Goal: Task Accomplishment & Management: Manage account settings

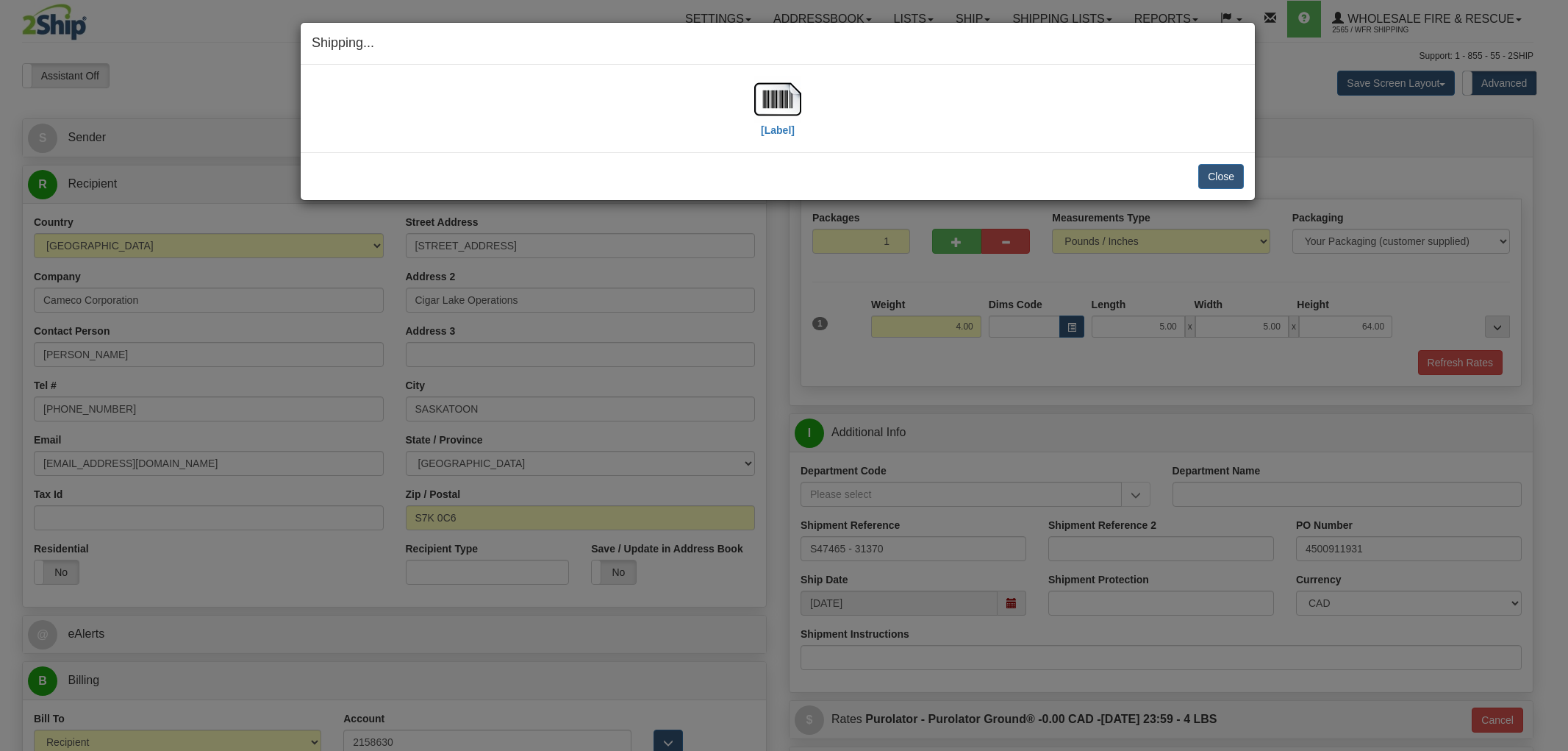
select select "2"
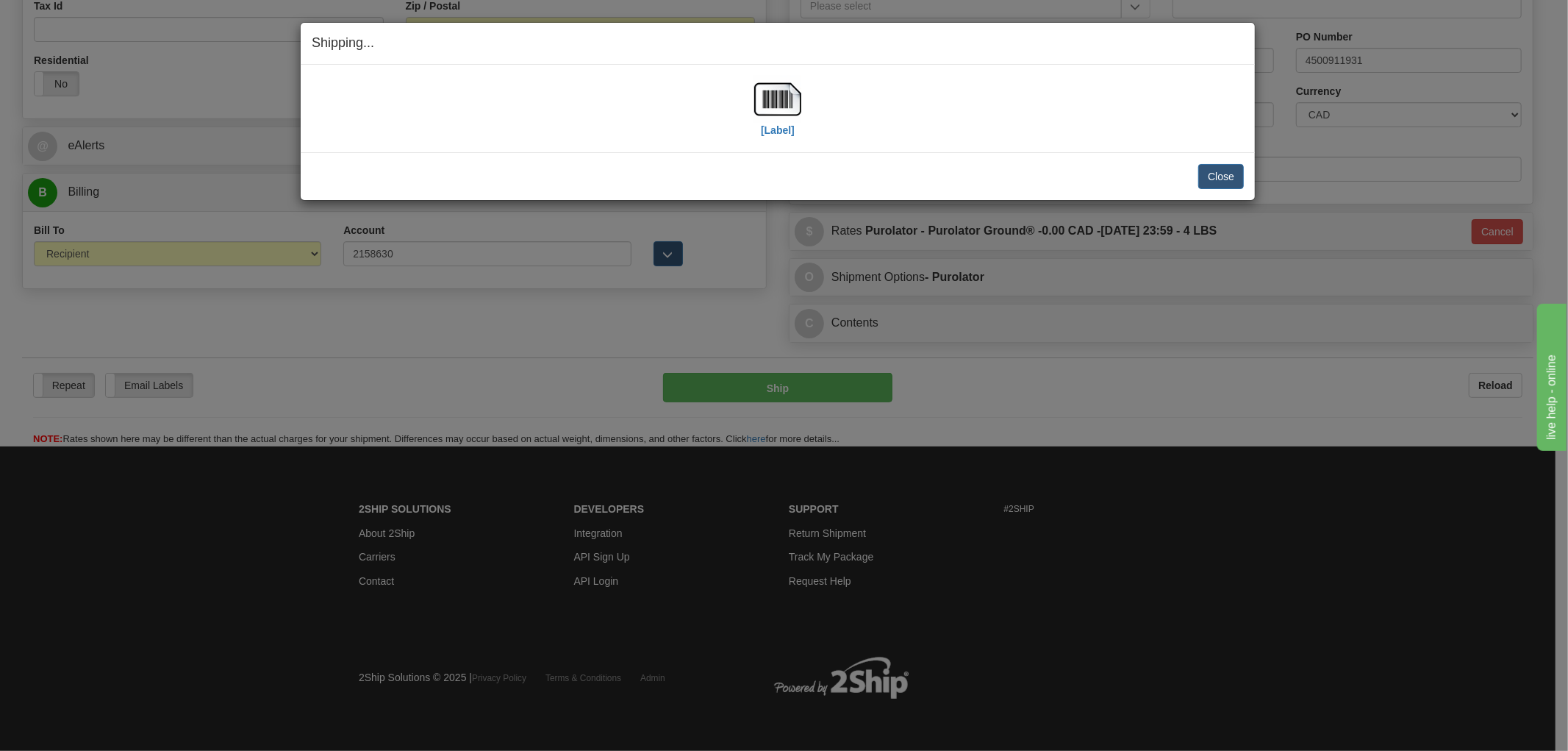
click at [671, 172] on div "Close Cancel" at bounding box center [777, 176] width 932 height 25
click at [1225, 172] on button "Close" at bounding box center [1221, 176] width 46 height 25
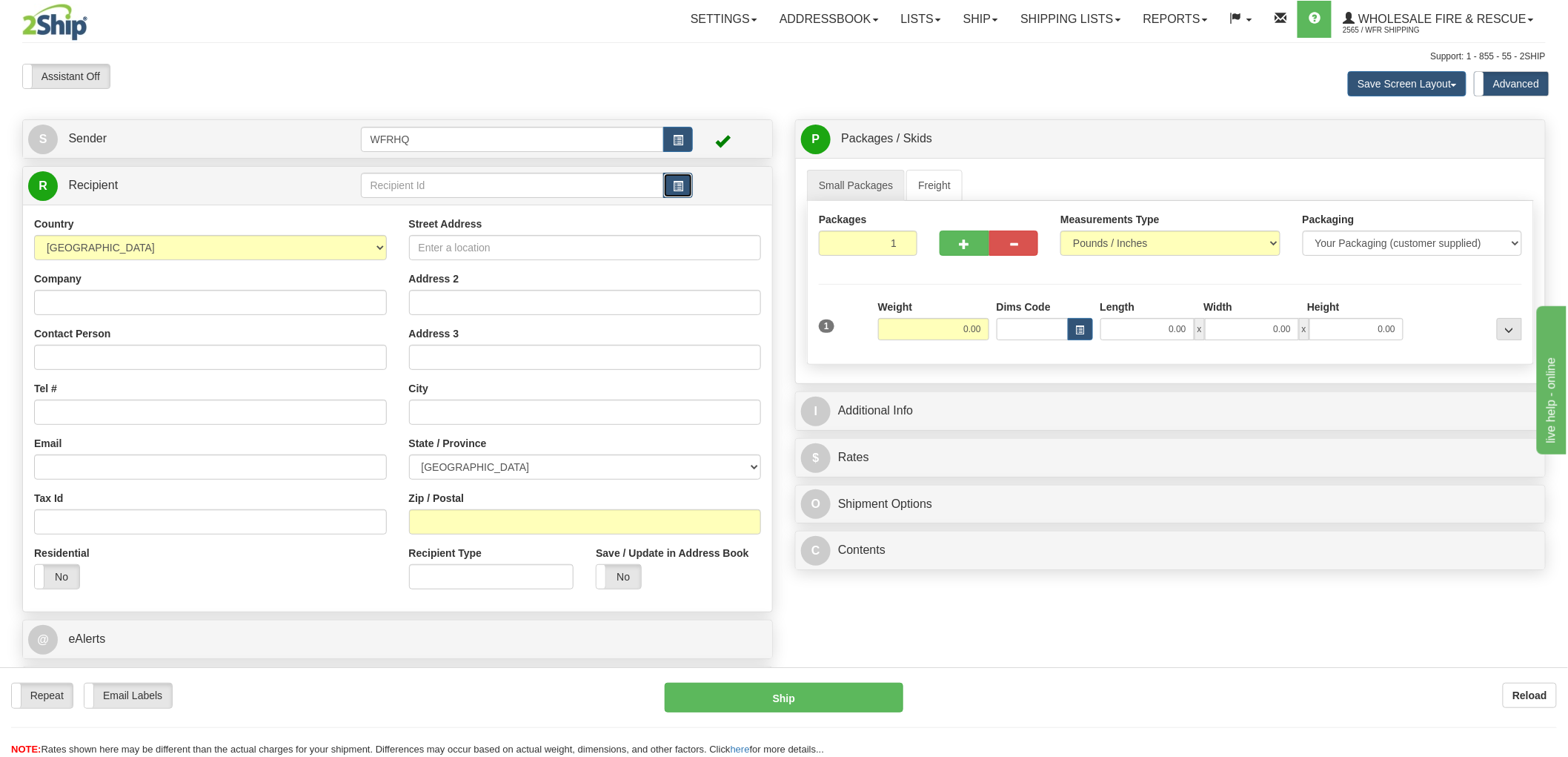
click at [682, 182] on span "button" at bounding box center [677, 186] width 10 height 9
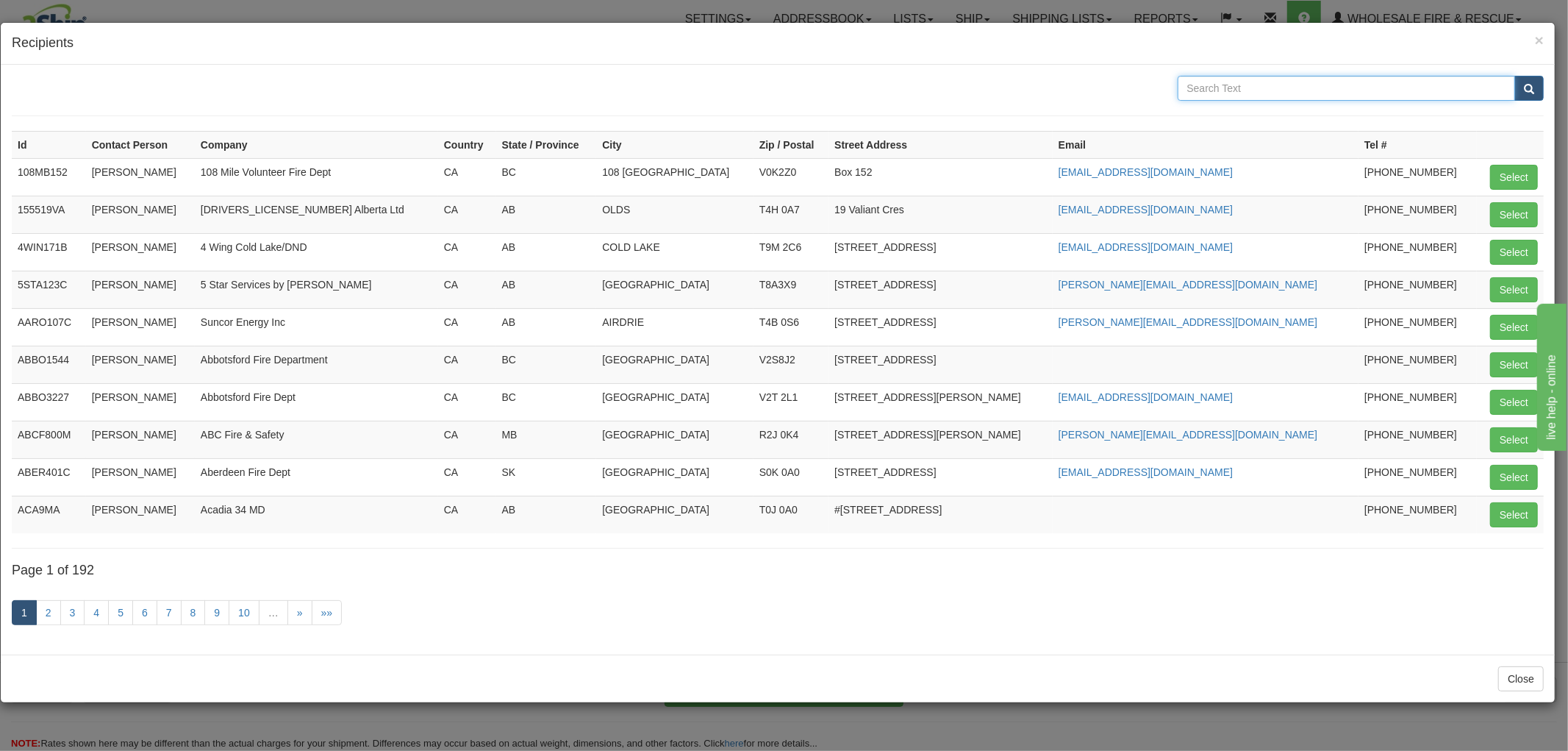
click at [1310, 89] on input "text" at bounding box center [1346, 87] width 338 height 25
type input "Drake"
click at [1514, 76] on button "submit" at bounding box center [1529, 87] width 29 height 25
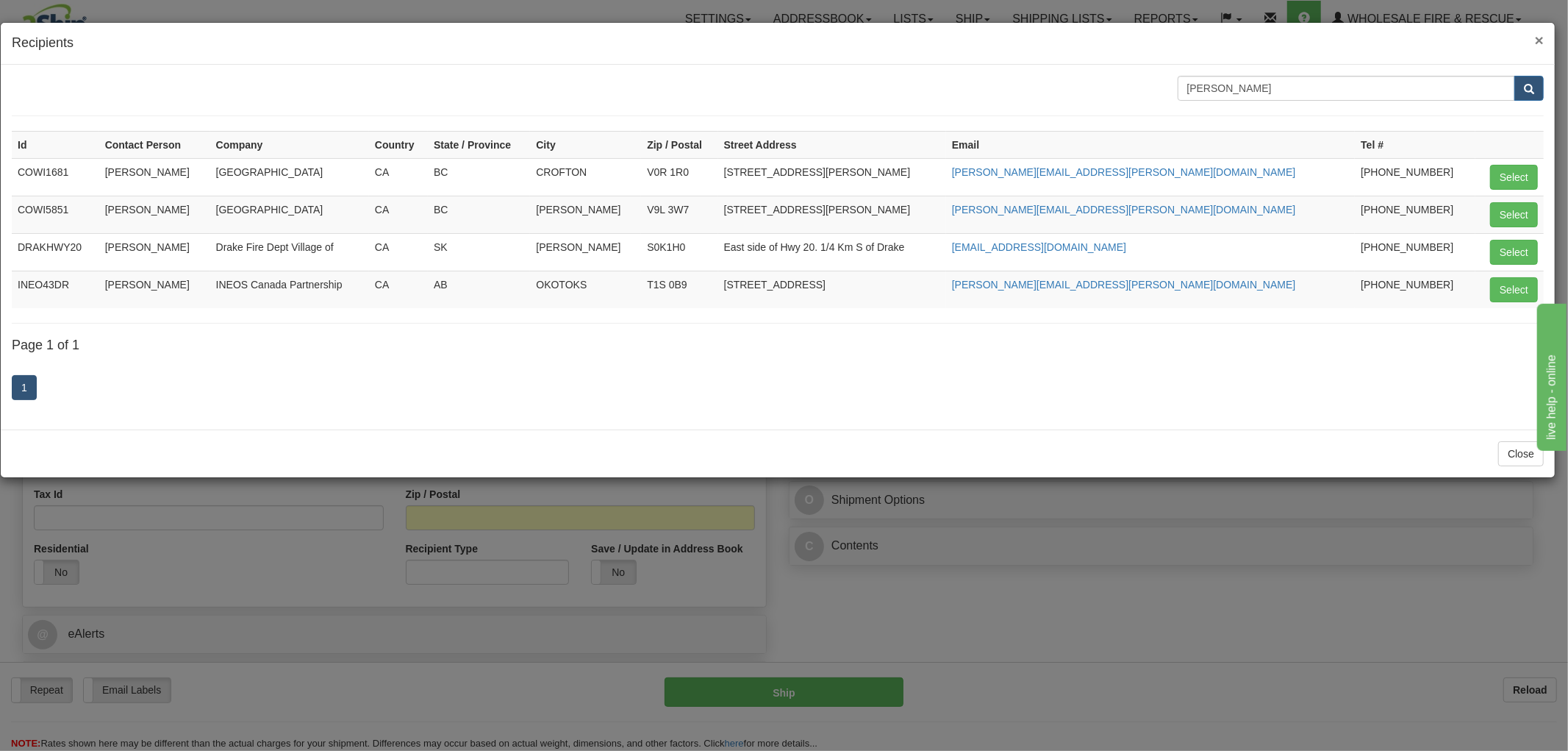
click at [1542, 34] on span "×" at bounding box center [1539, 40] width 9 height 17
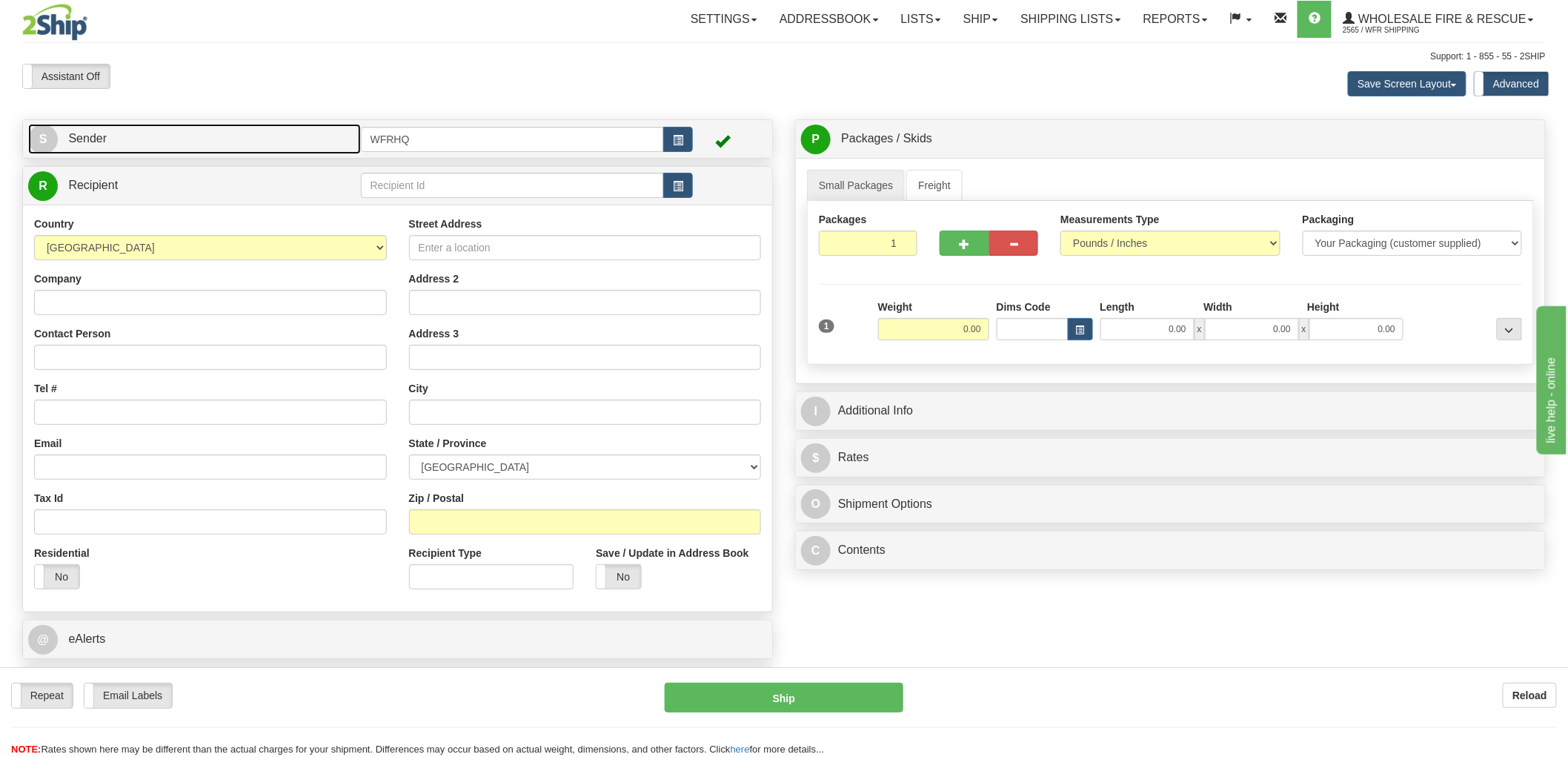
click at [280, 140] on link "S Sender" at bounding box center [195, 139] width 333 height 30
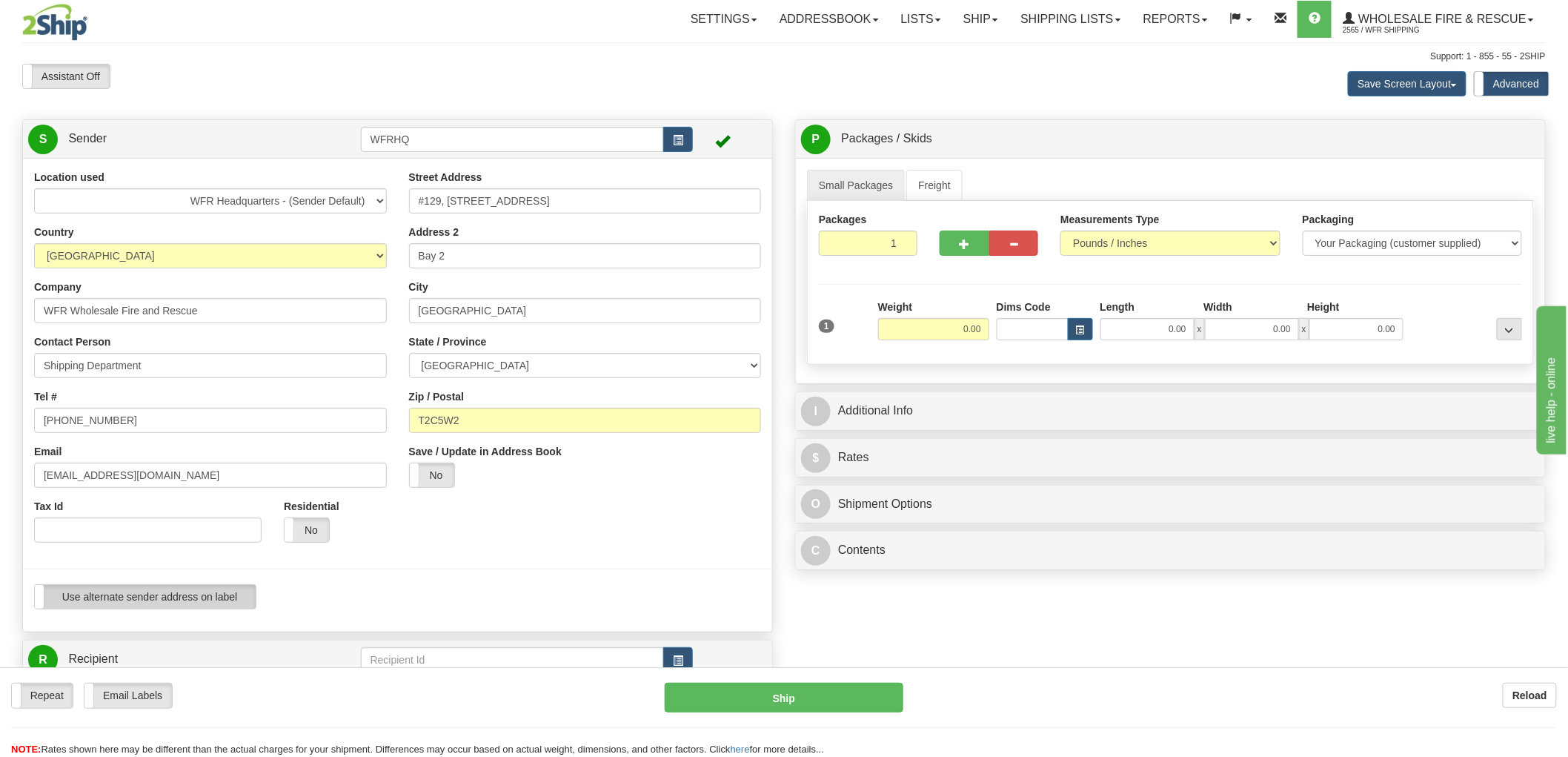
click at [186, 597] on label "Use alternate sender address on label" at bounding box center [145, 596] width 220 height 24
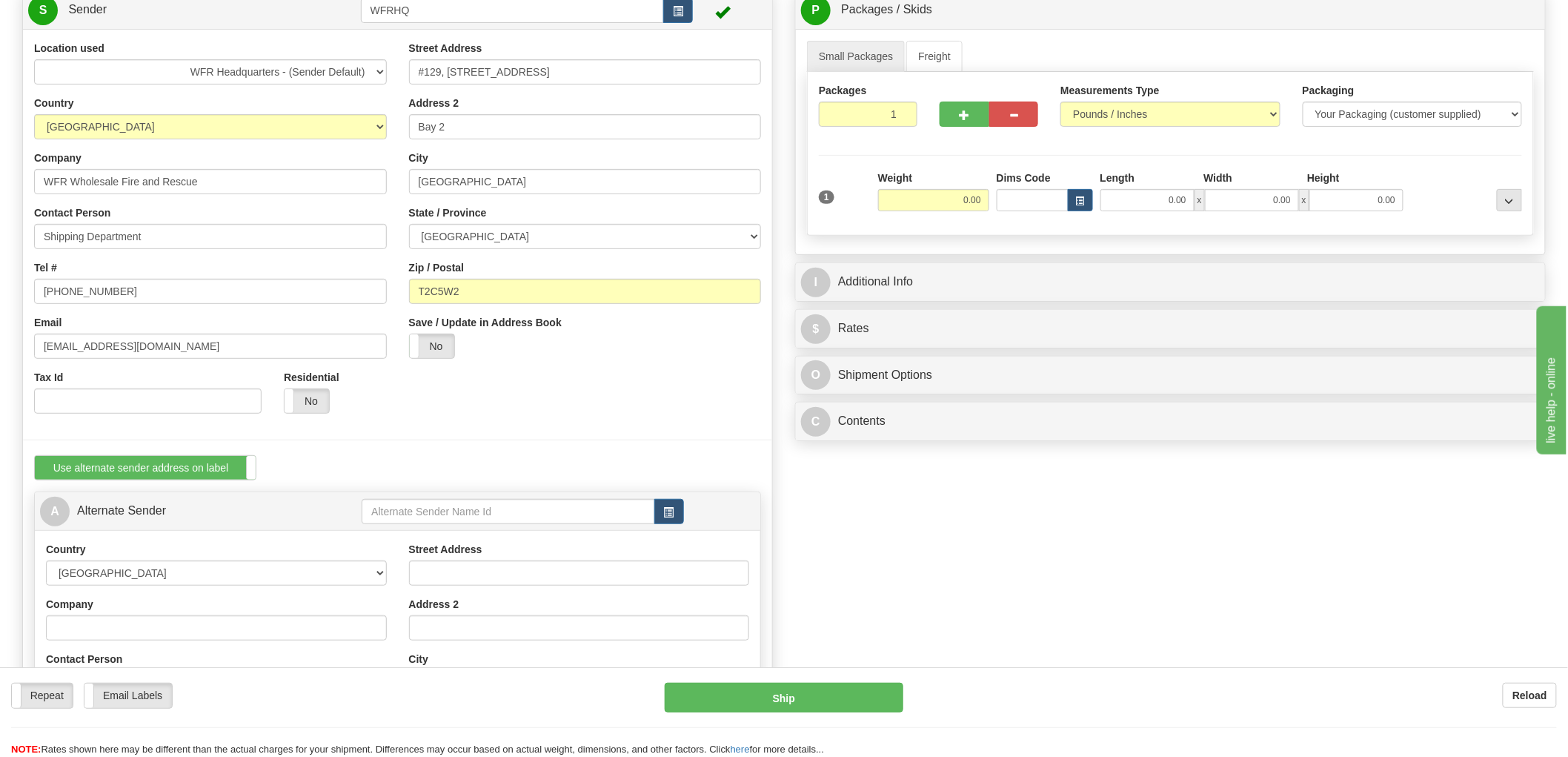
scroll to position [247, 0]
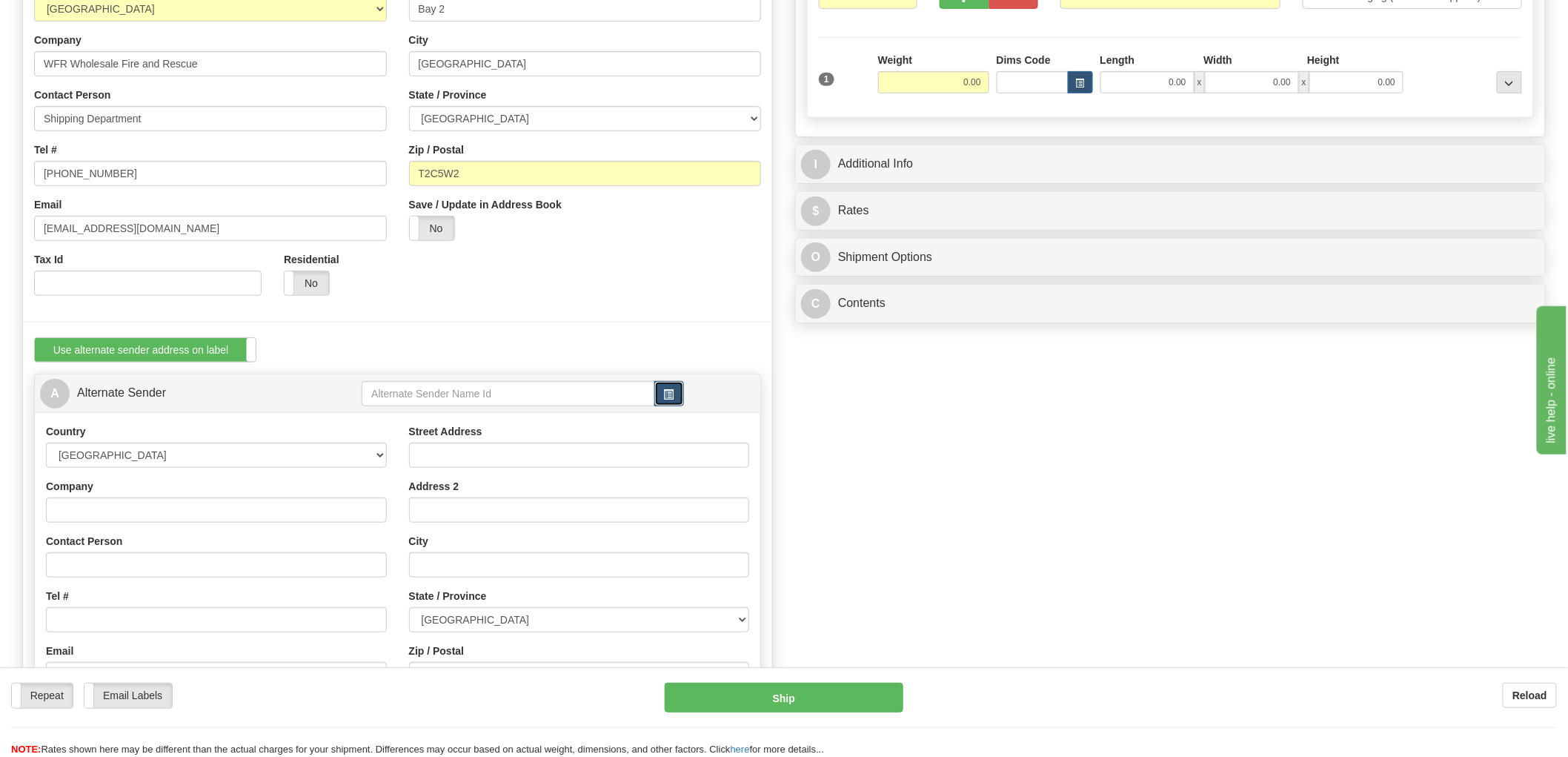
click at [668, 391] on span "button" at bounding box center [669, 394] width 10 height 9
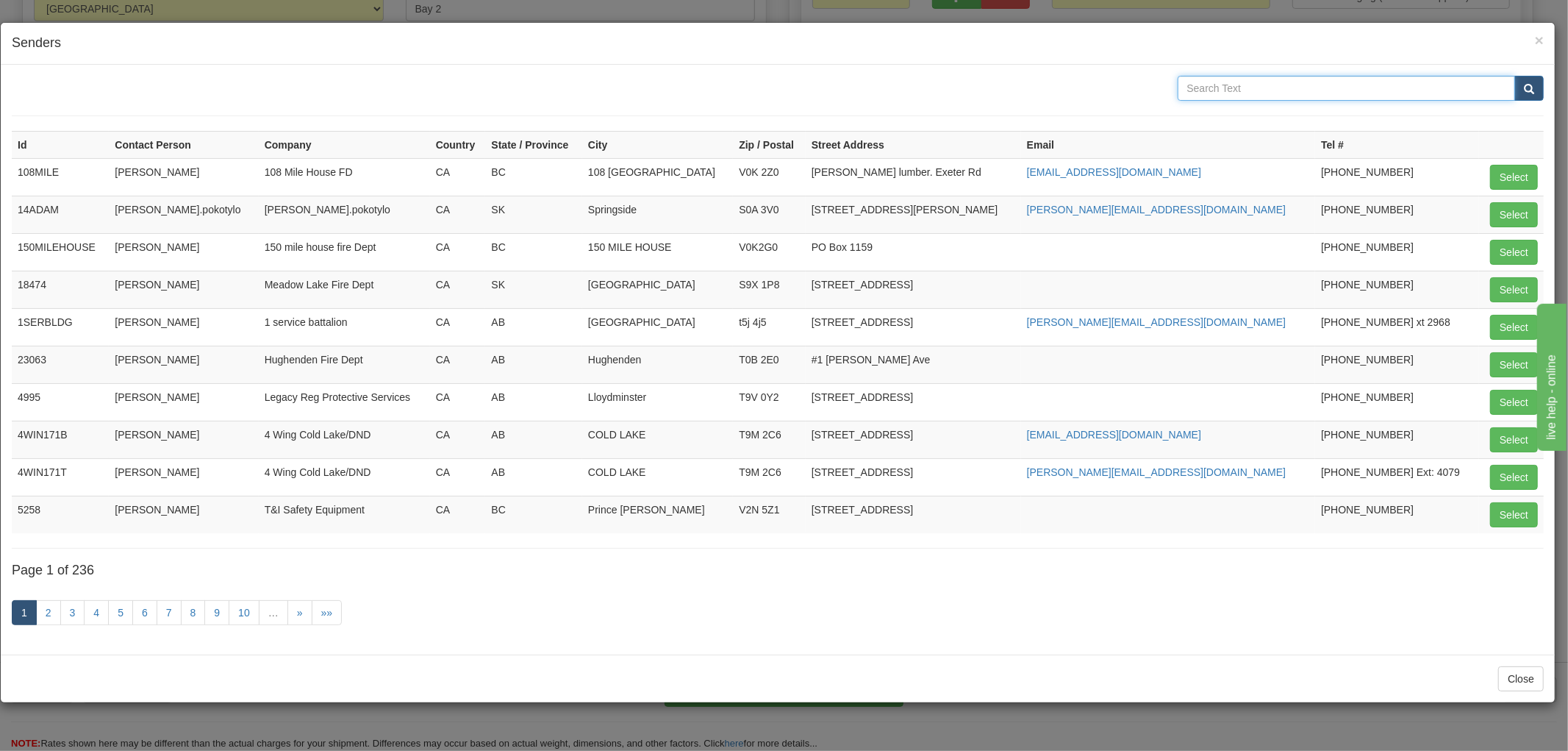
click at [1224, 90] on input "text" at bounding box center [1346, 87] width 338 height 25
type input "[PERSON_NAME]"
click at [1514, 76] on button "submit" at bounding box center [1529, 87] width 29 height 25
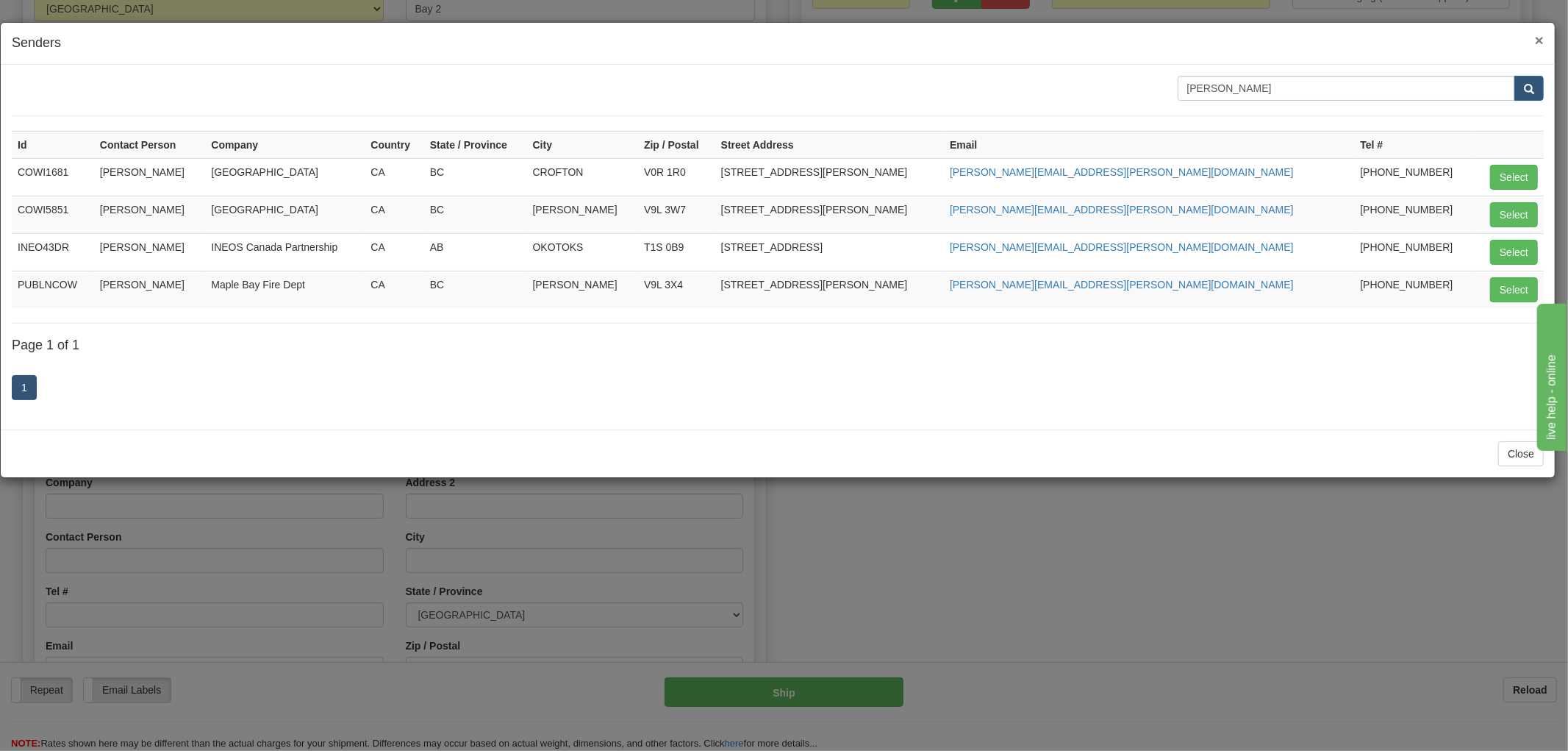
click at [1543, 32] on span "×" at bounding box center [1539, 40] width 9 height 17
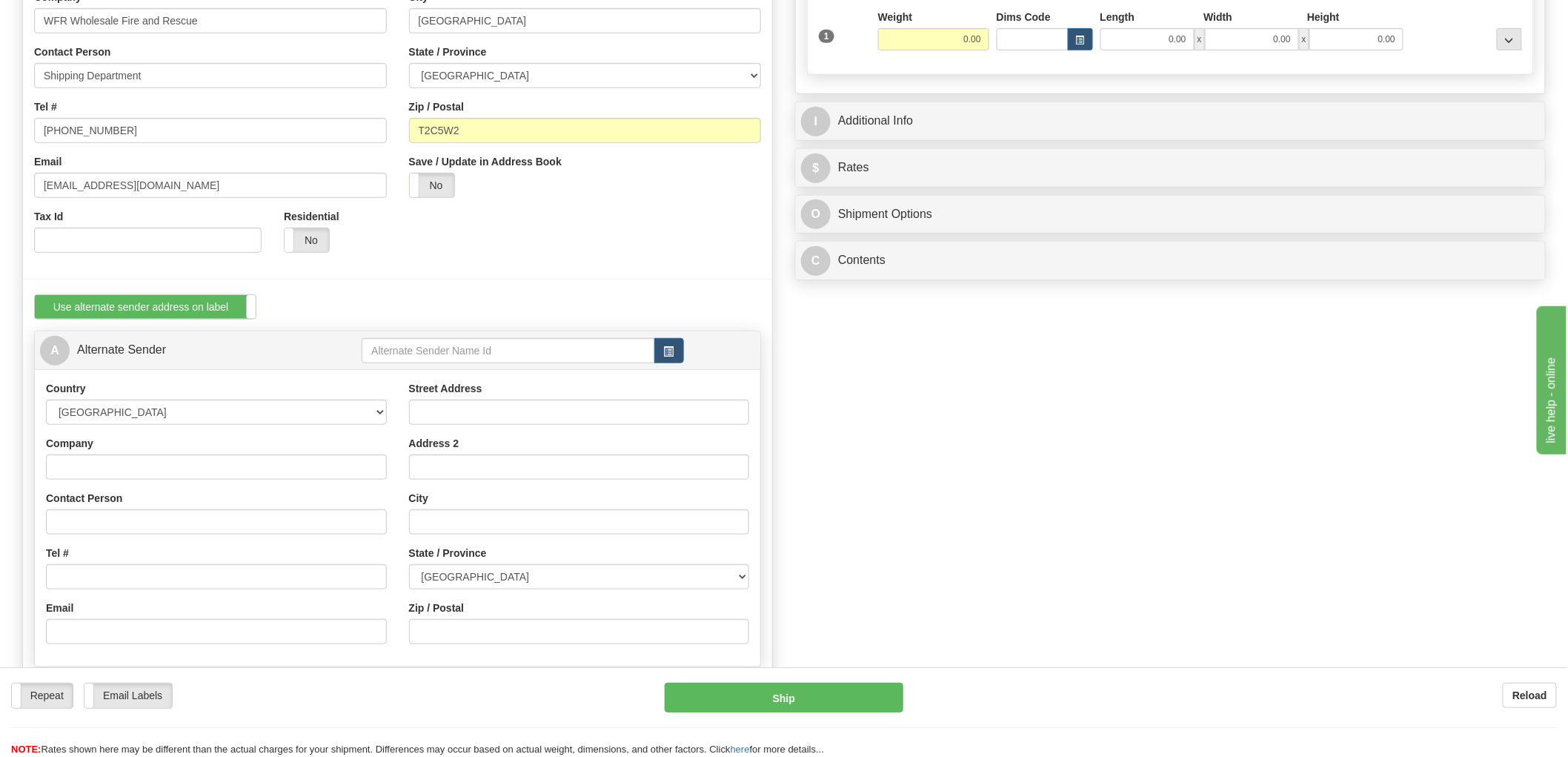
scroll to position [329, 0]
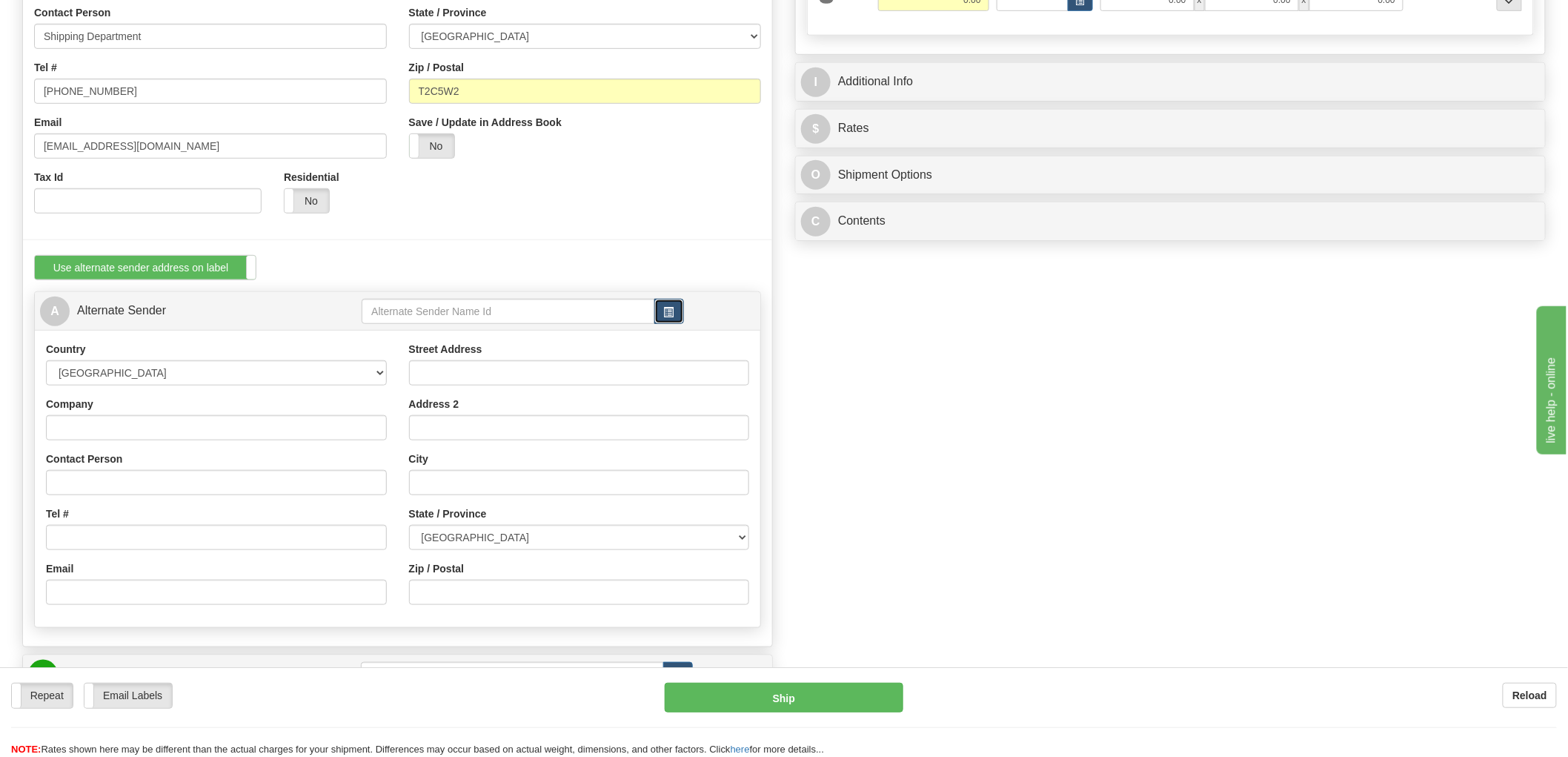
click at [660, 309] on button "button" at bounding box center [669, 311] width 29 height 25
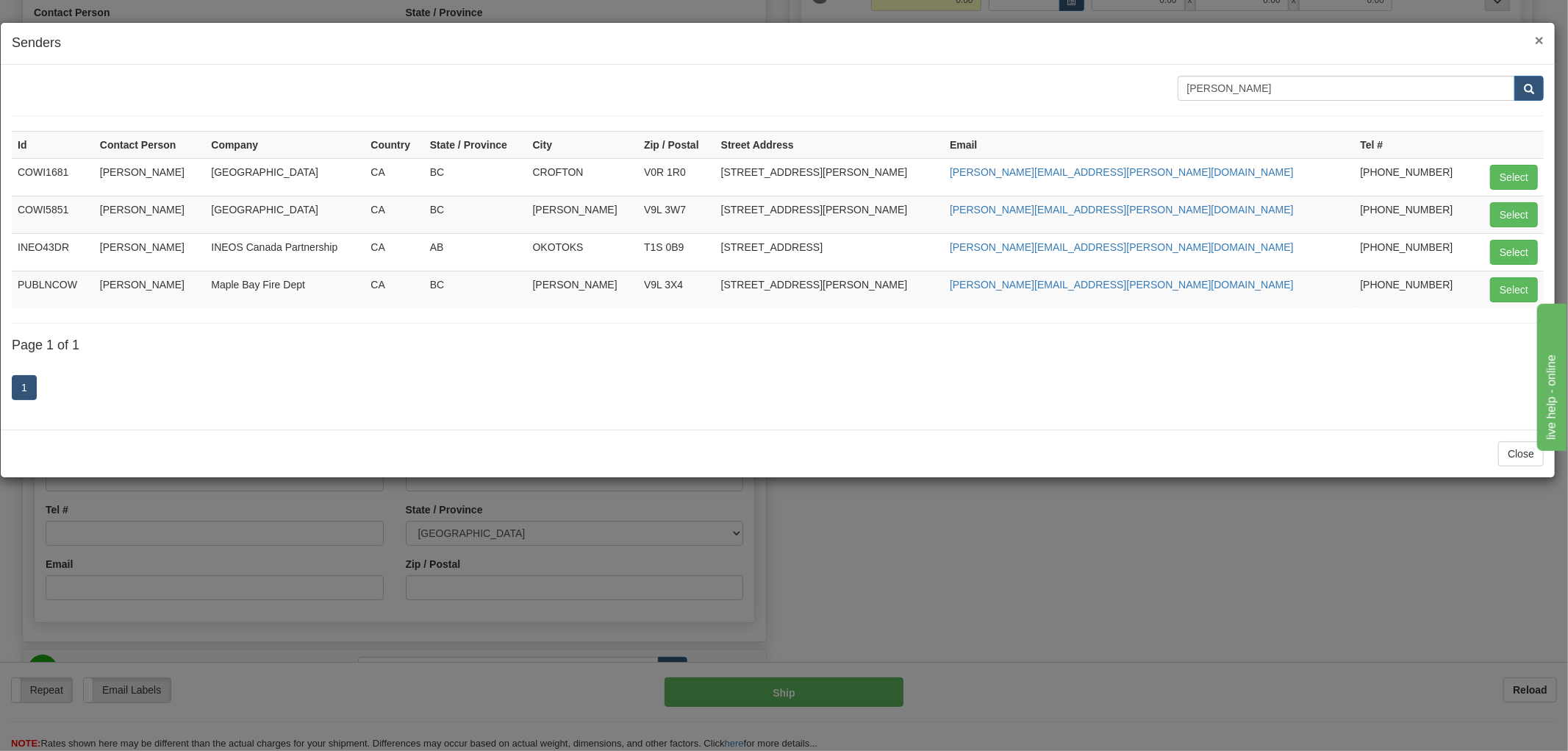
click at [1542, 38] on span "×" at bounding box center [1539, 40] width 9 height 17
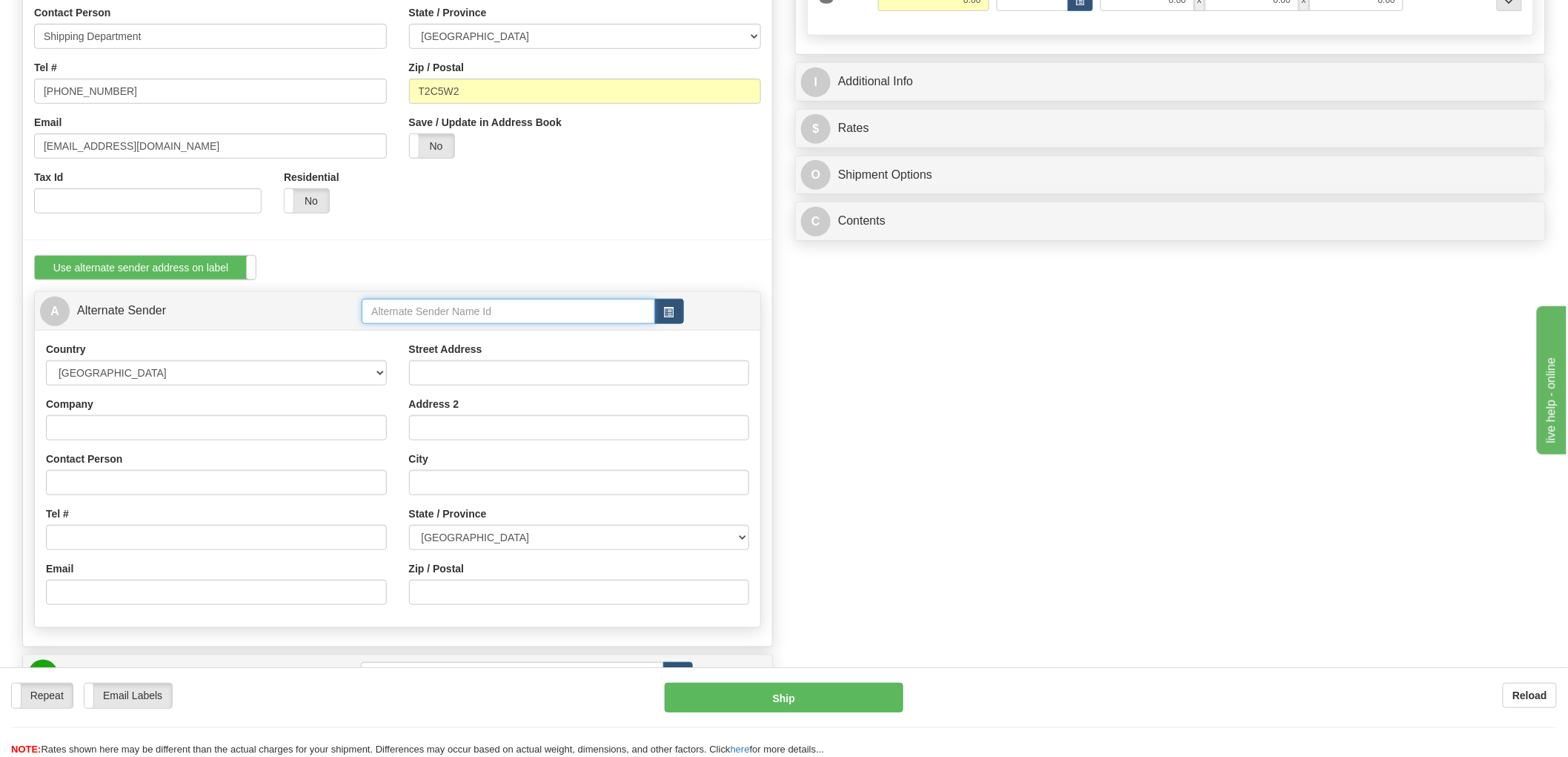
click at [431, 309] on input "text" at bounding box center [508, 311] width 293 height 25
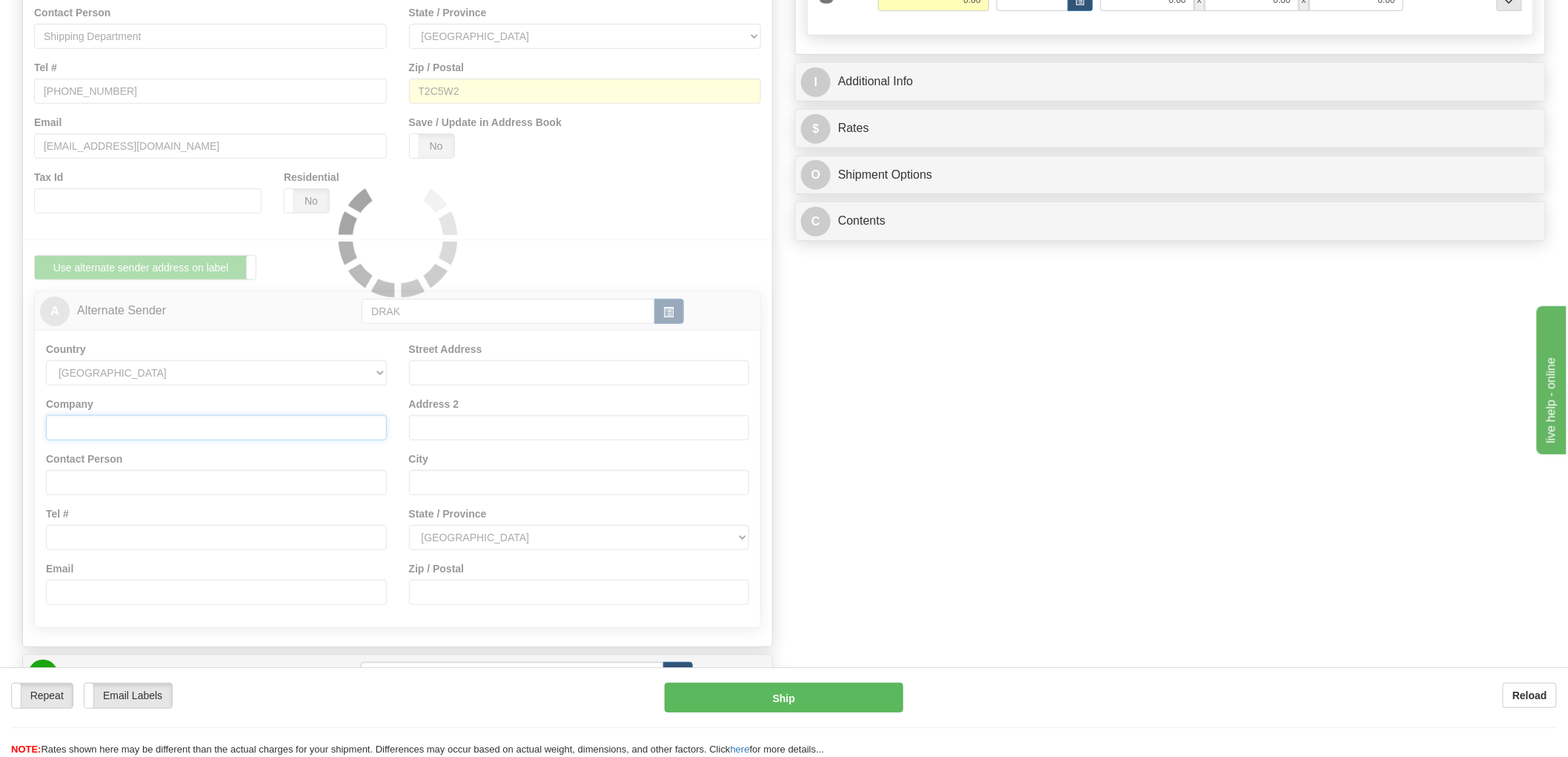
click at [143, 435] on div "Location used WFR Headquarters - (Sender Default) Country AFGHANISTAN ALAND ISL…" at bounding box center [398, 238] width 750 height 818
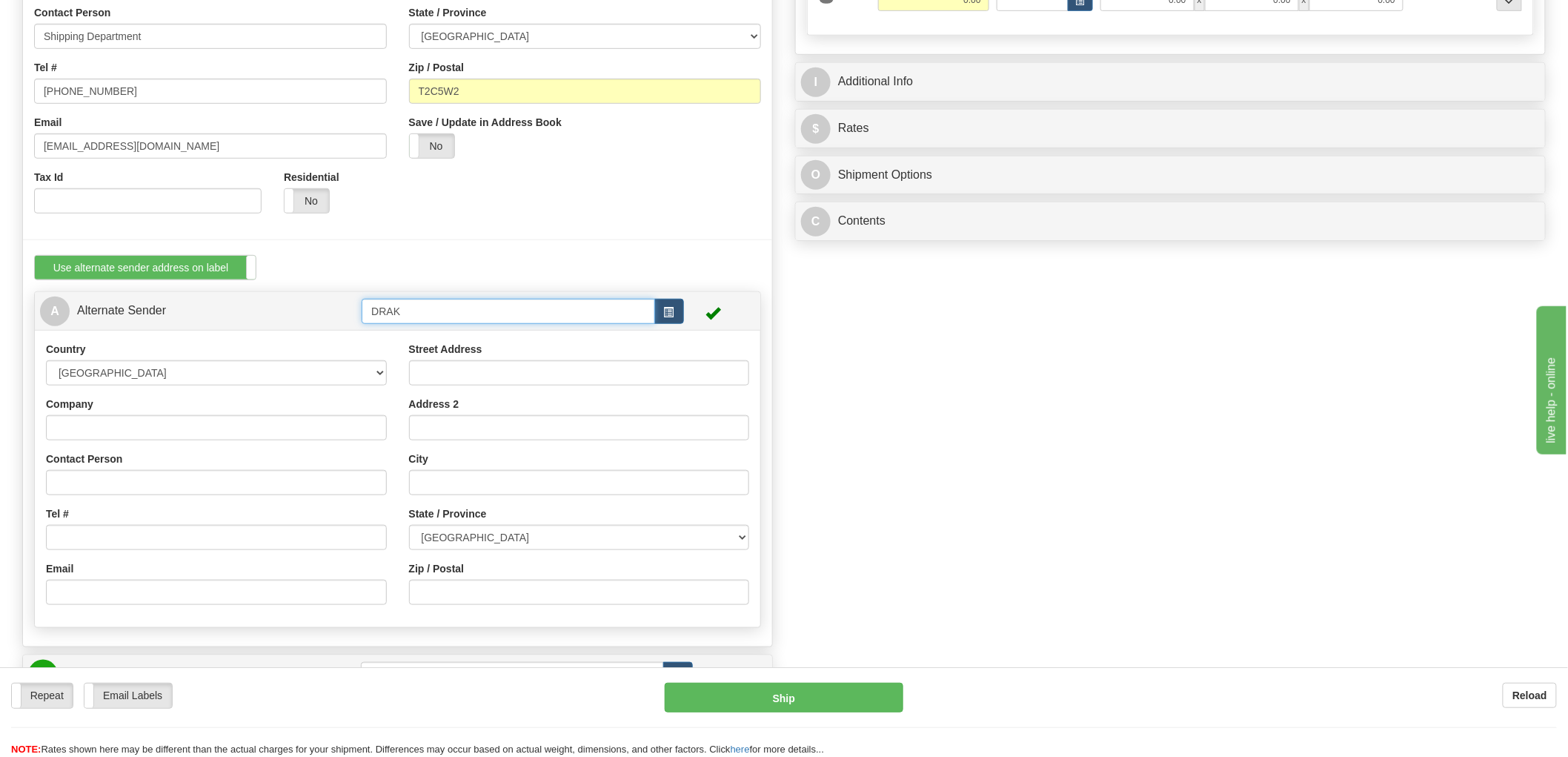
click at [524, 321] on input "DRAK" at bounding box center [508, 311] width 293 height 25
click at [463, 312] on input "DRAK" at bounding box center [508, 311] width 293 height 25
type input "DRAK18B"
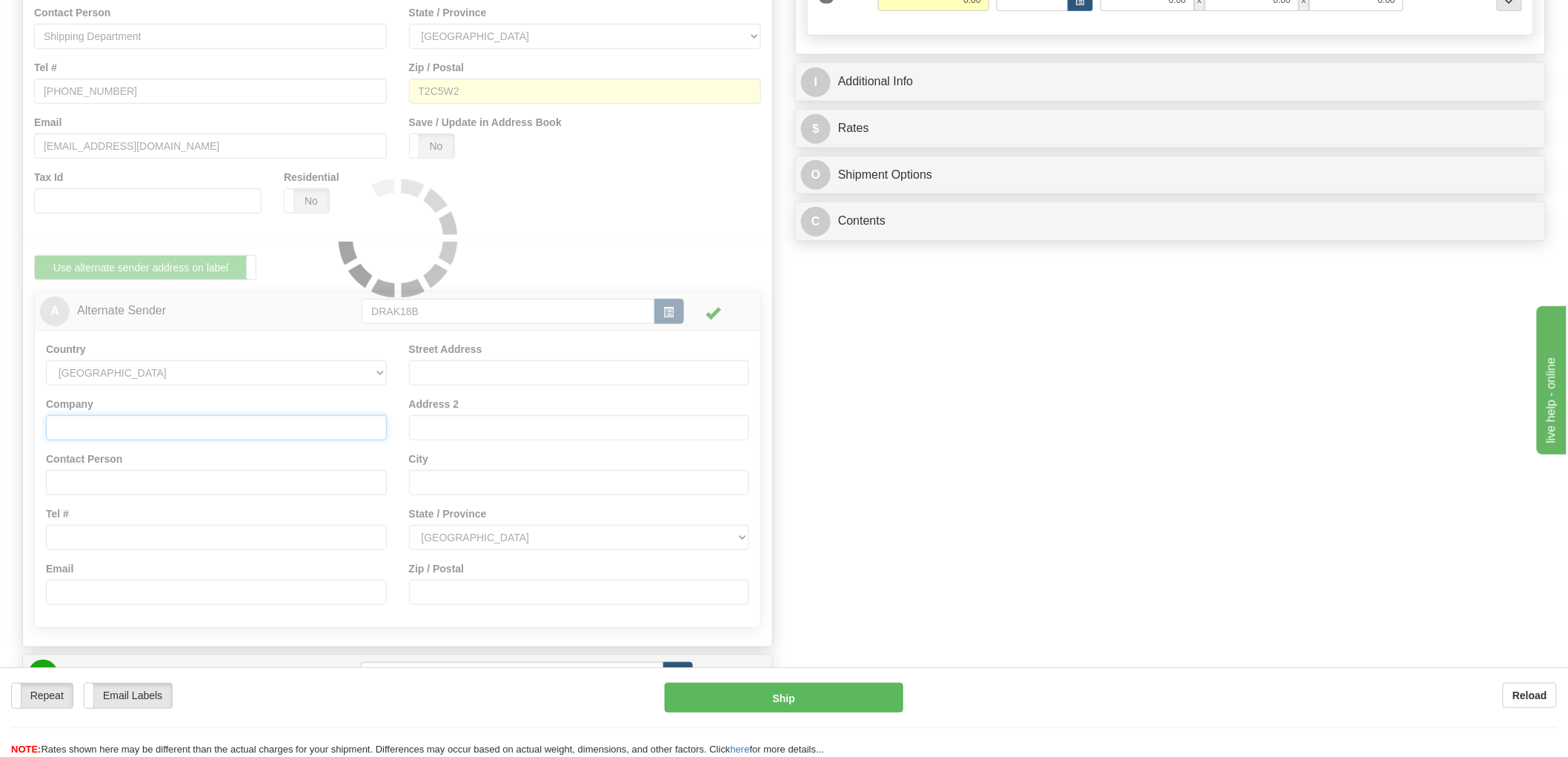
click at [164, 431] on div "Location used WFR Headquarters - (Sender Default) Country AFGHANISTAN ALAND ISL…" at bounding box center [398, 238] width 750 height 818
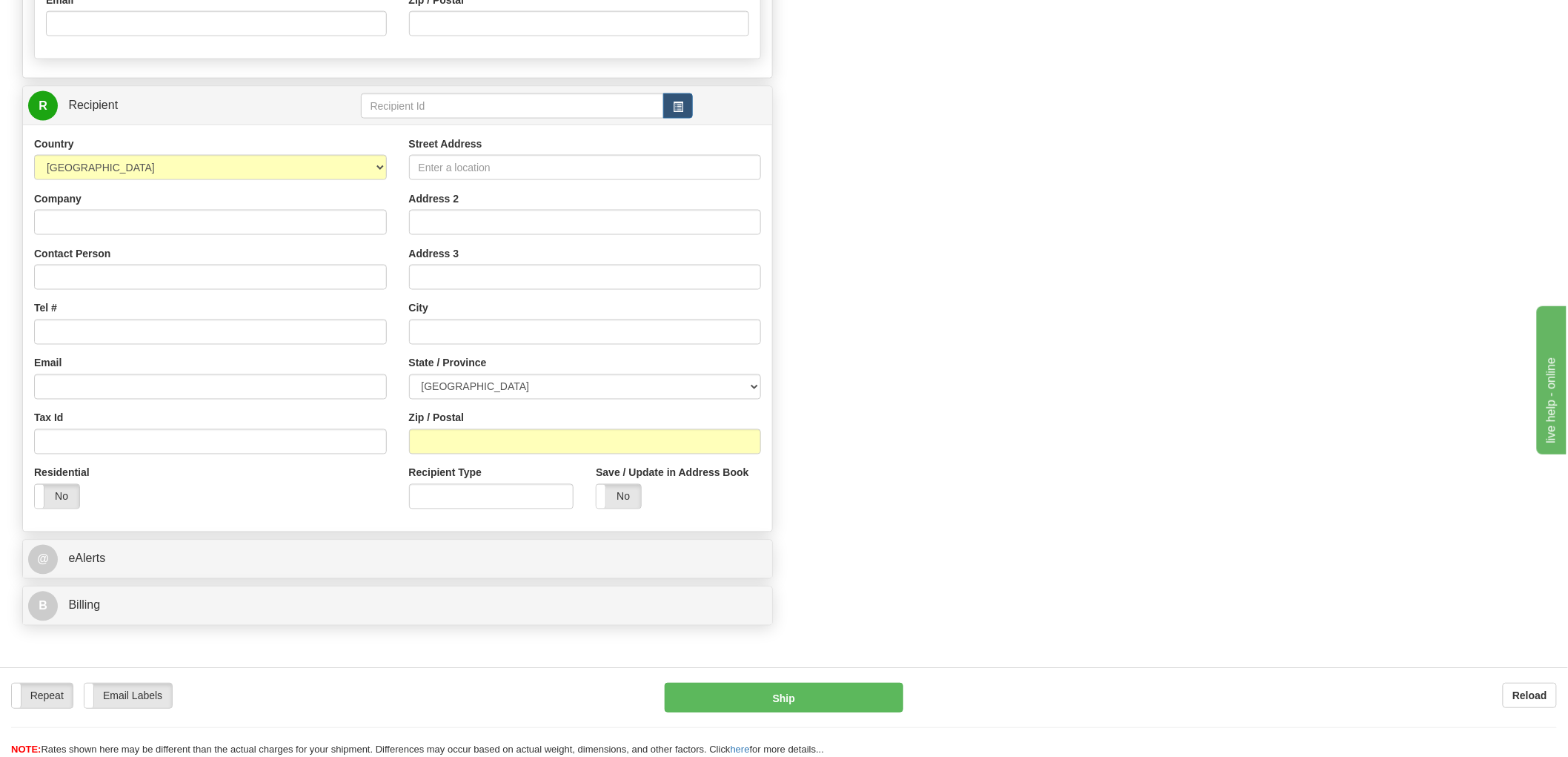
scroll to position [991, 0]
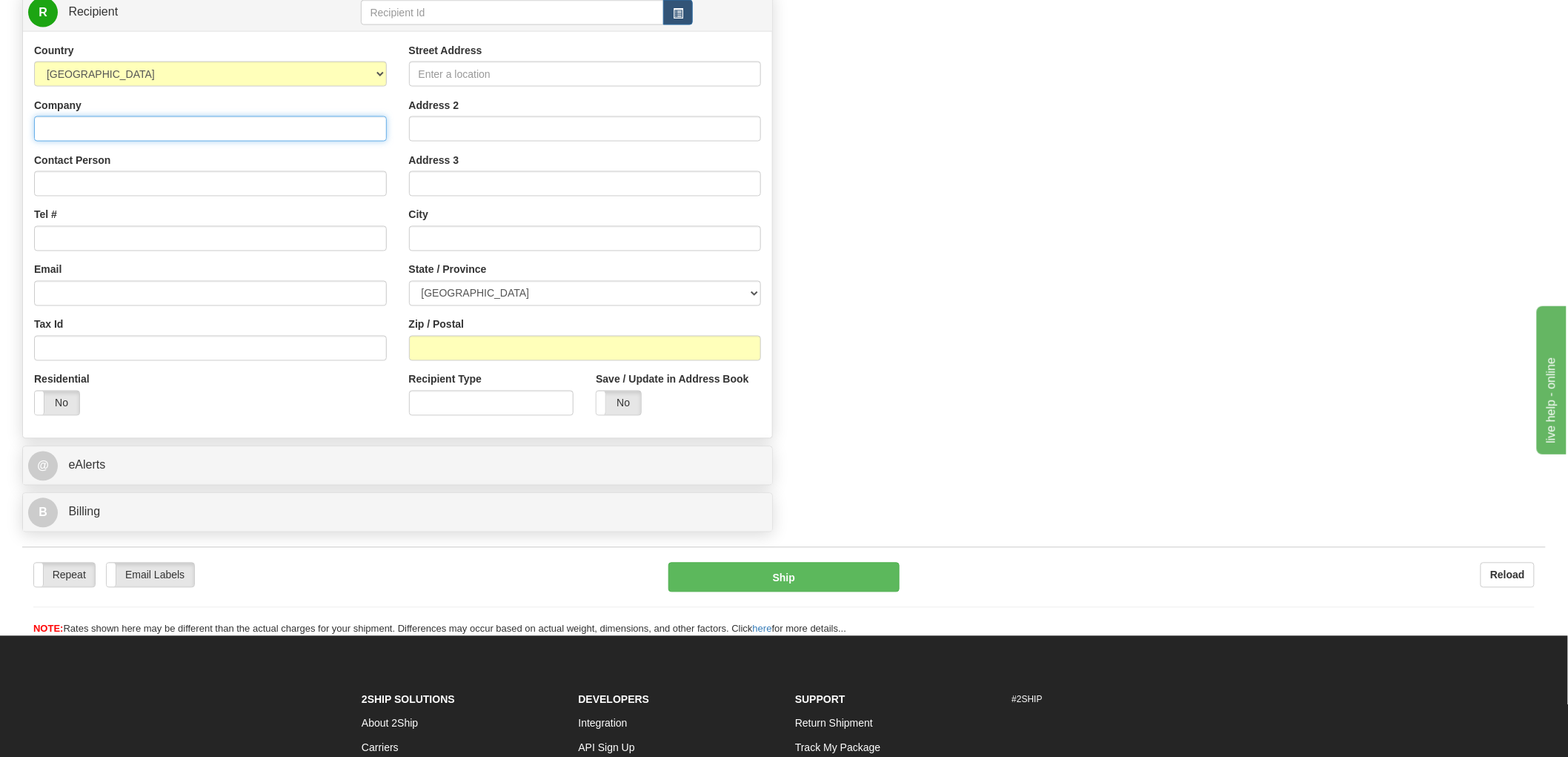
click at [182, 139] on input "Company" at bounding box center [210, 129] width 353 height 25
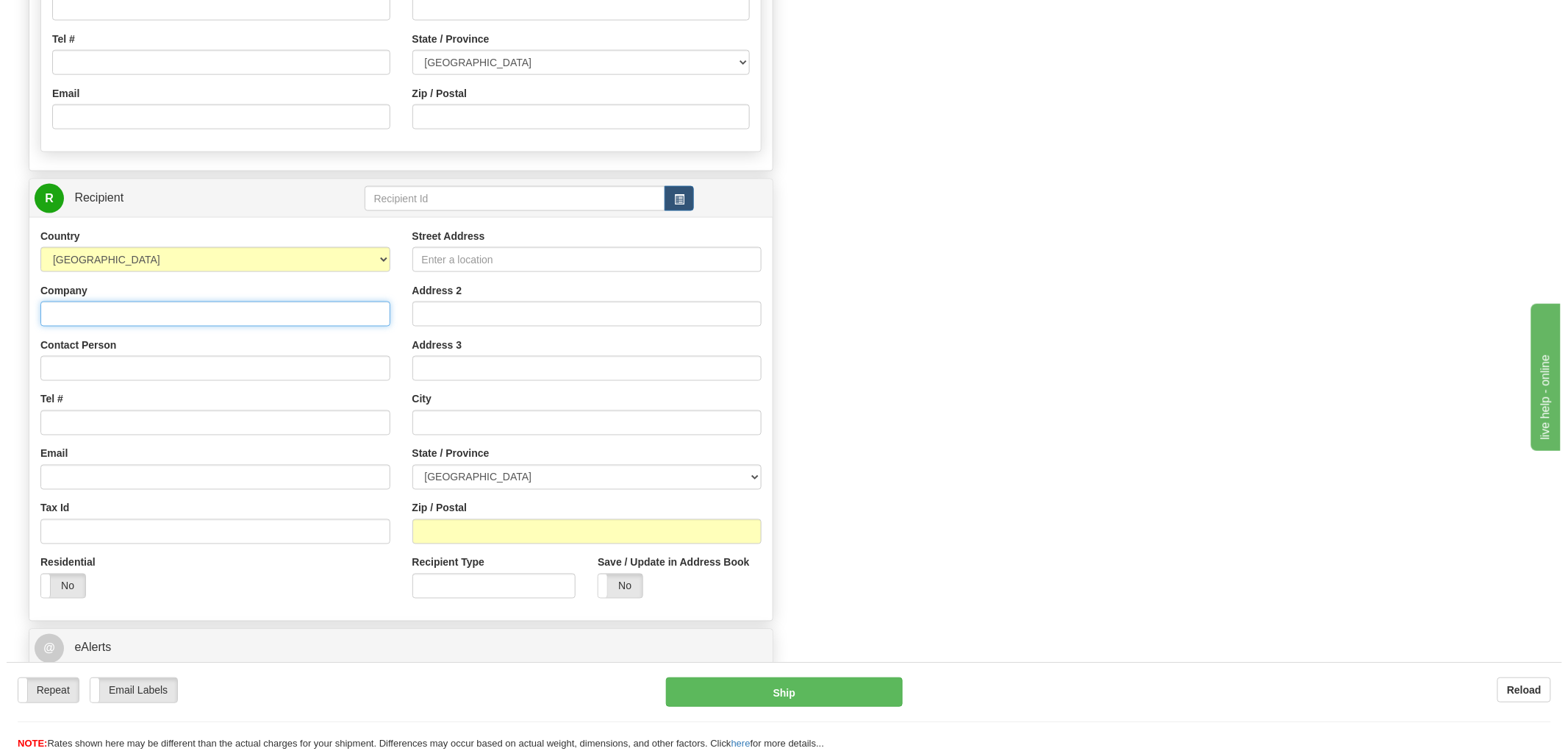
scroll to position [575, 0]
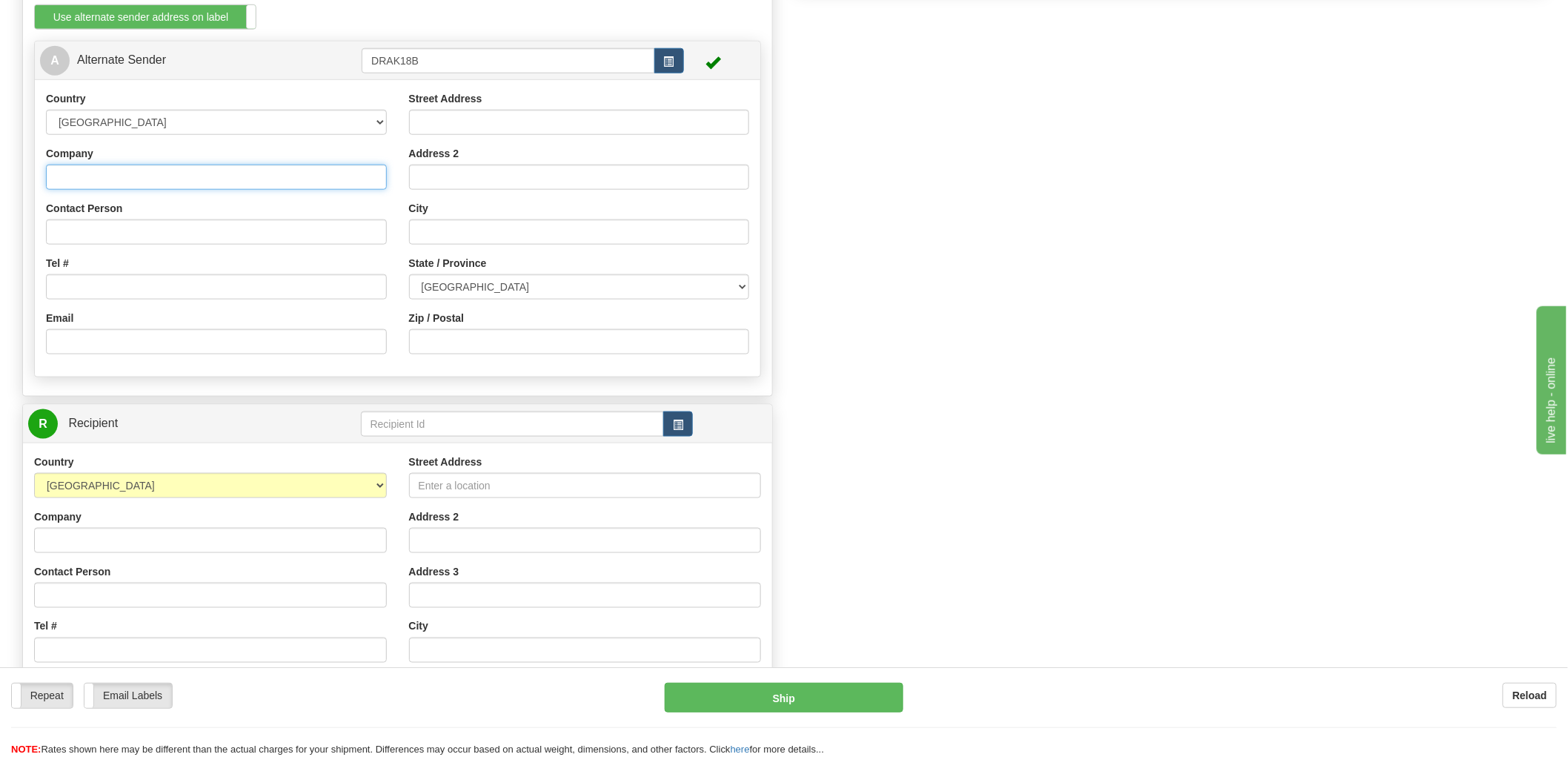
click at [155, 183] on input "Company" at bounding box center [216, 176] width 341 height 25
type input "Drake Fire Dept"
click at [157, 232] on input "Contact Person" at bounding box center [216, 232] width 341 height 25
type input "Al Bergen"
click at [139, 290] on input "Tel #" at bounding box center [216, 286] width 341 height 25
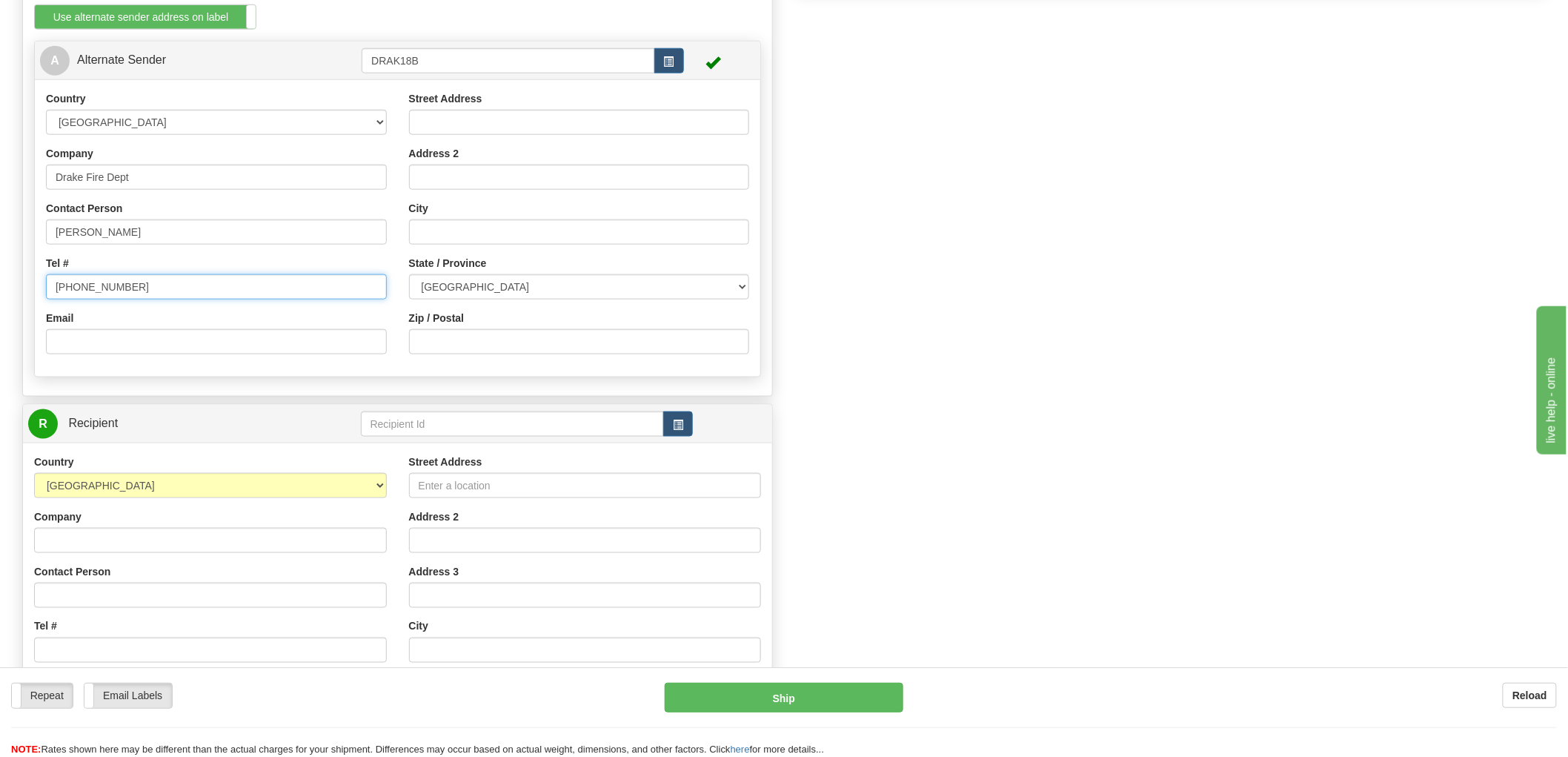
type input "306-365-7330"
click at [120, 339] on input "Email" at bounding box center [216, 341] width 341 height 25
paste input "albergen@sasktel.net"
type input "albergen@sasktel.net"
click at [507, 129] on input "Street Address" at bounding box center [579, 121] width 341 height 25
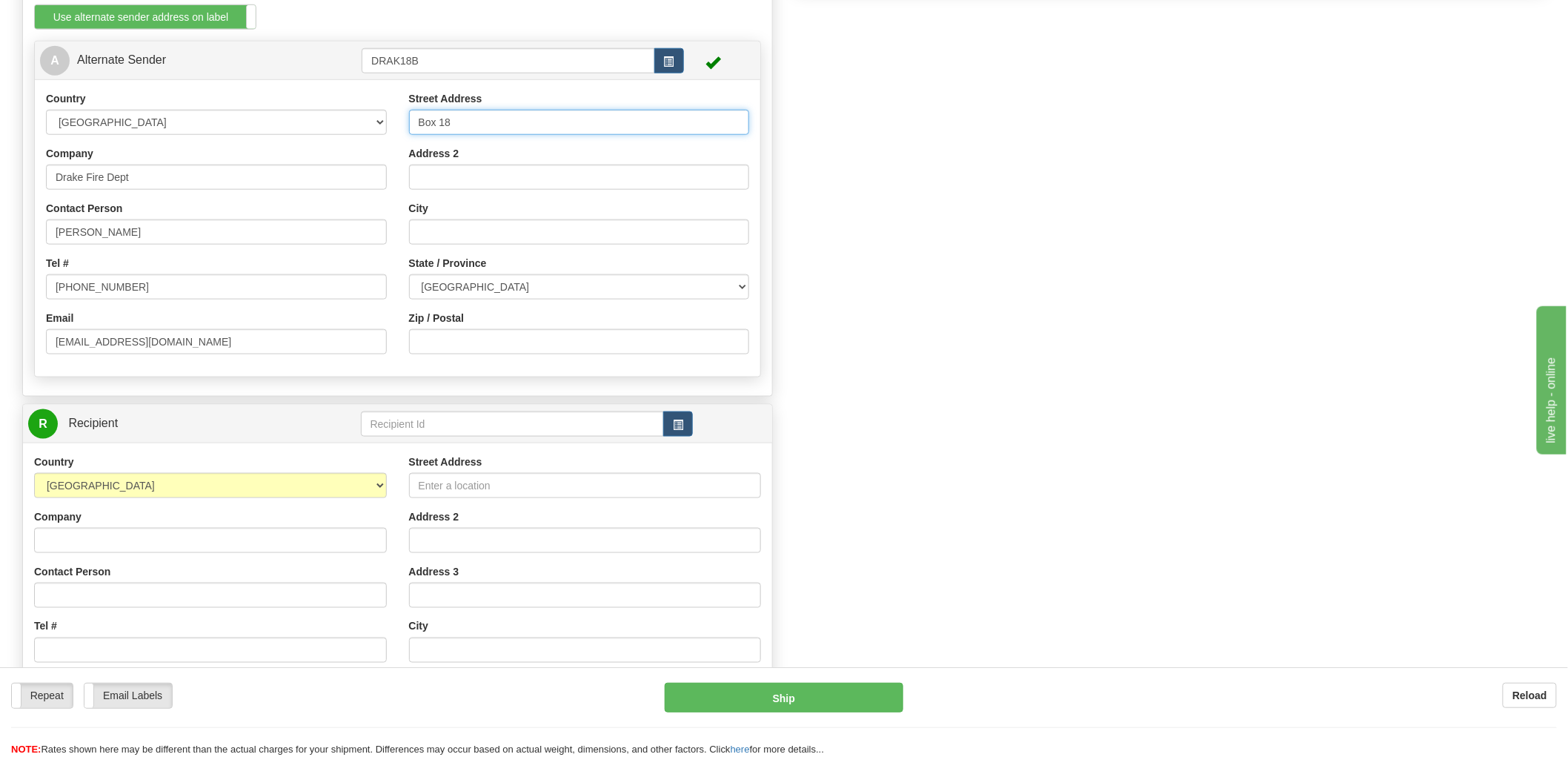
type input "Box 18"
click at [466, 339] on input "Zip / Postal" at bounding box center [579, 341] width 341 height 25
type input "S0K 1H0"
click at [479, 174] on input "Address 2" at bounding box center [579, 176] width 341 height 25
drag, startPoint x: 486, startPoint y: 237, endPoint x: 478, endPoint y: 237, distance: 8.0
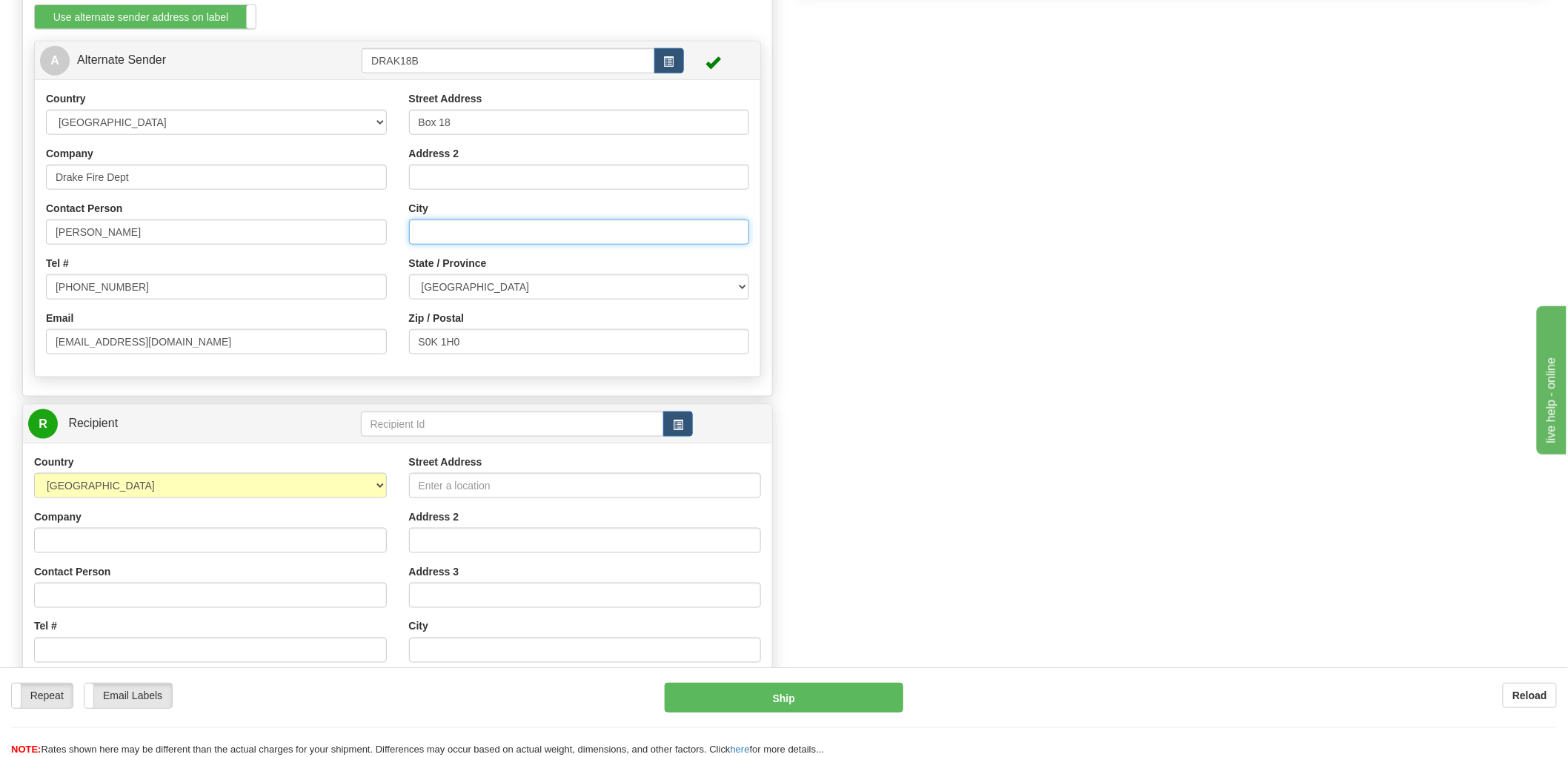
click at [486, 236] on input "City" at bounding box center [579, 232] width 341 height 25
type input "Drake"
click at [475, 287] on select "ALBERTA BRITISH COLUMBIA MANITOBA NEW BRUNSWICK NEWFOUNDLAND NOVA SCOTIA NUNAVU…" at bounding box center [579, 286] width 341 height 25
select select "SK"
click at [409, 275] on select "ALBERTA BRITISH COLUMBIA MANITOBA NEW BRUNSWICK NEWFOUNDLAND NOVA SCOTIA NUNAVU…" at bounding box center [579, 286] width 341 height 25
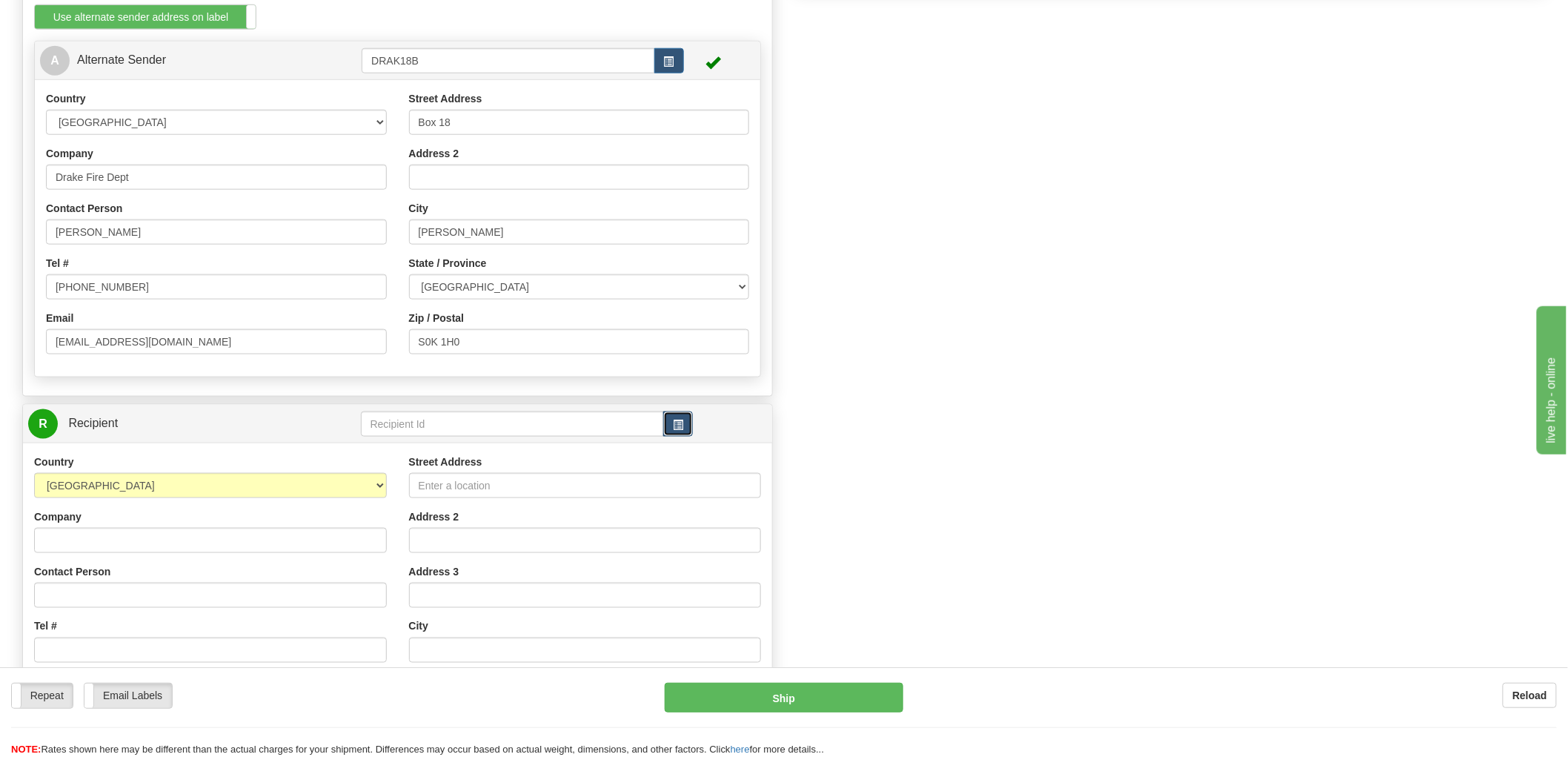
click at [680, 424] on span "button" at bounding box center [677, 424] width 10 height 9
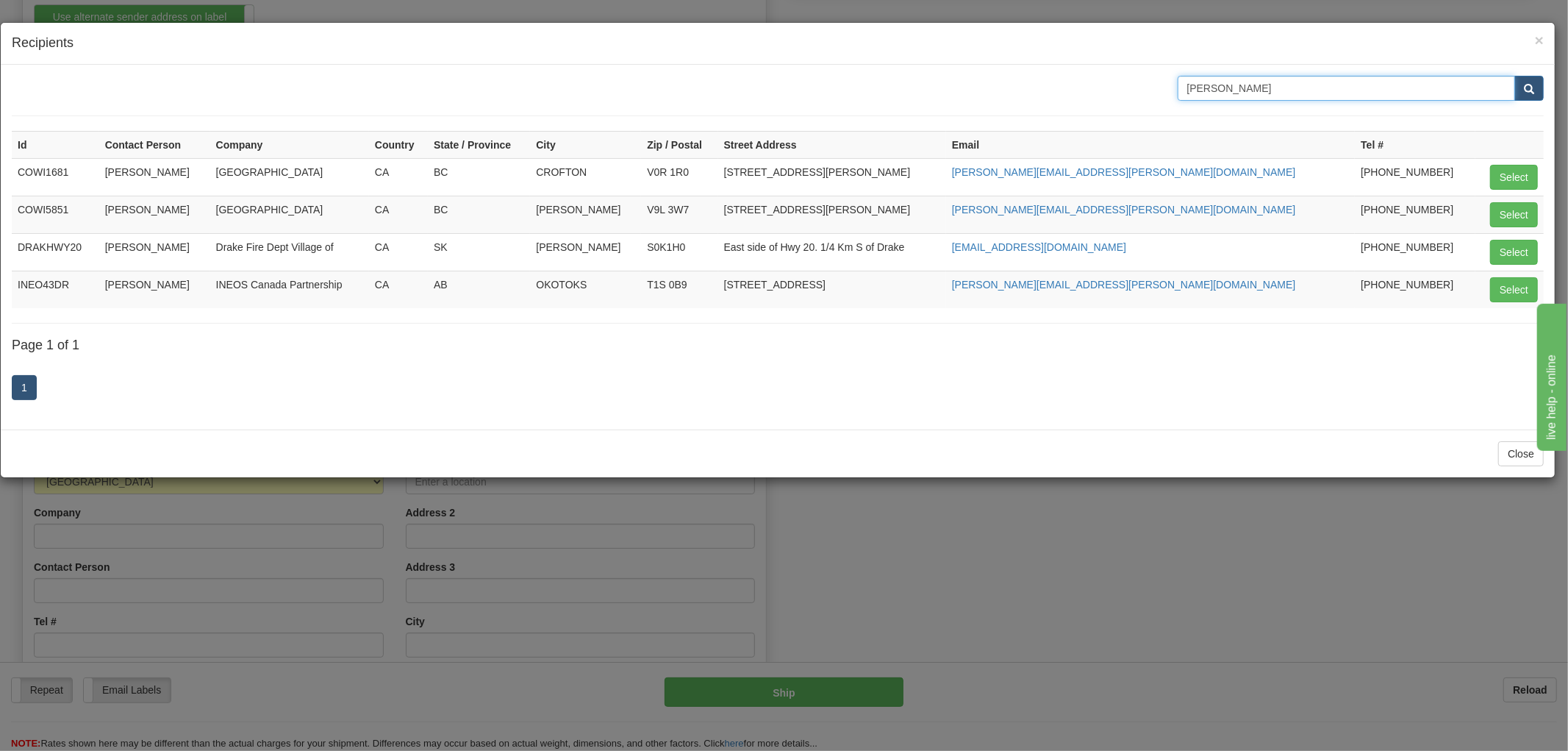
drag, startPoint x: 1136, startPoint y: 89, endPoint x: 1046, endPoint y: 88, distance: 90.0
click at [1046, 88] on div "Drake" at bounding box center [777, 87] width 1553 height 25
type input "WFR"
click at [1514, 76] on button "submit" at bounding box center [1529, 87] width 29 height 25
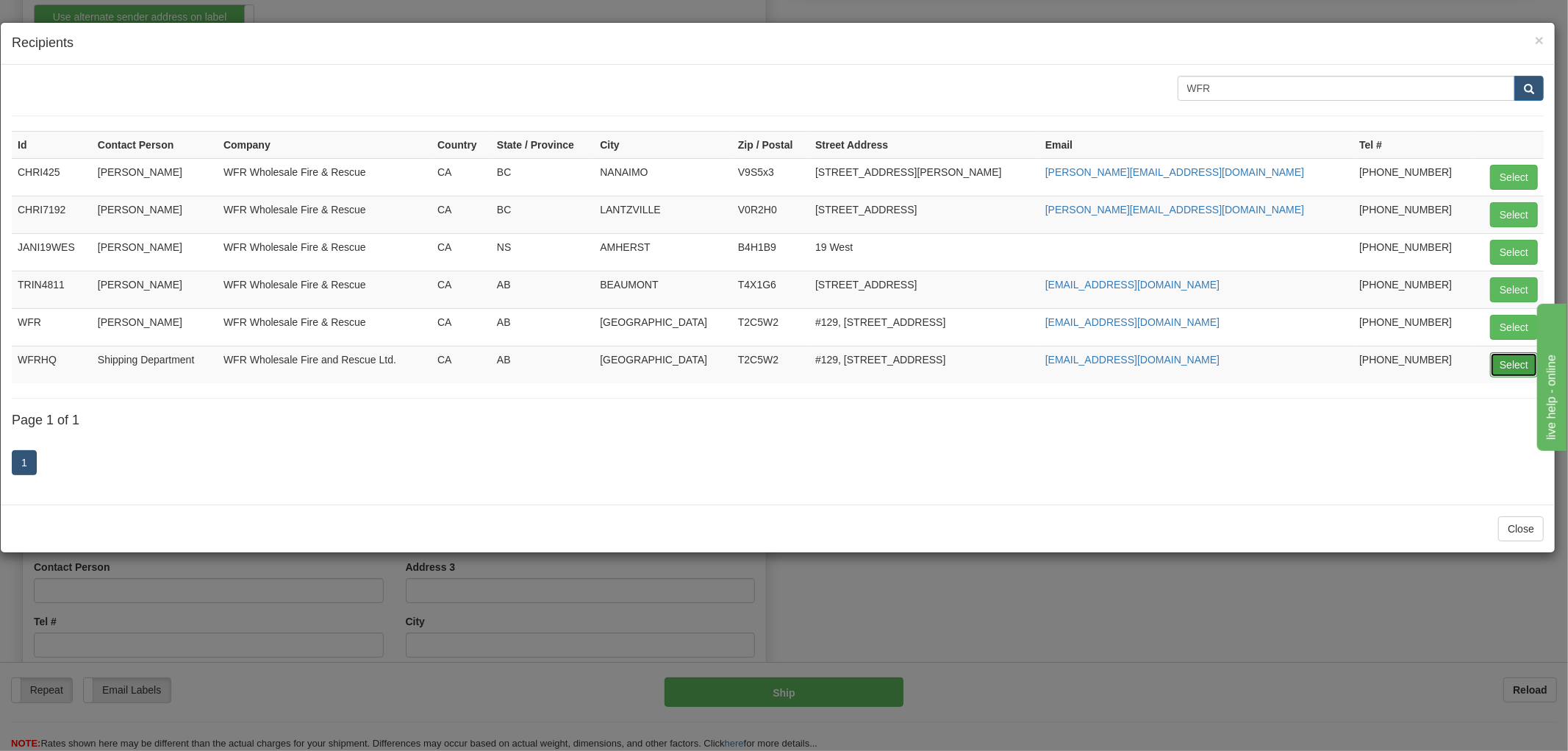
click at [1507, 366] on button "Select" at bounding box center [1513, 364] width 47 height 25
type input "WFRHQ"
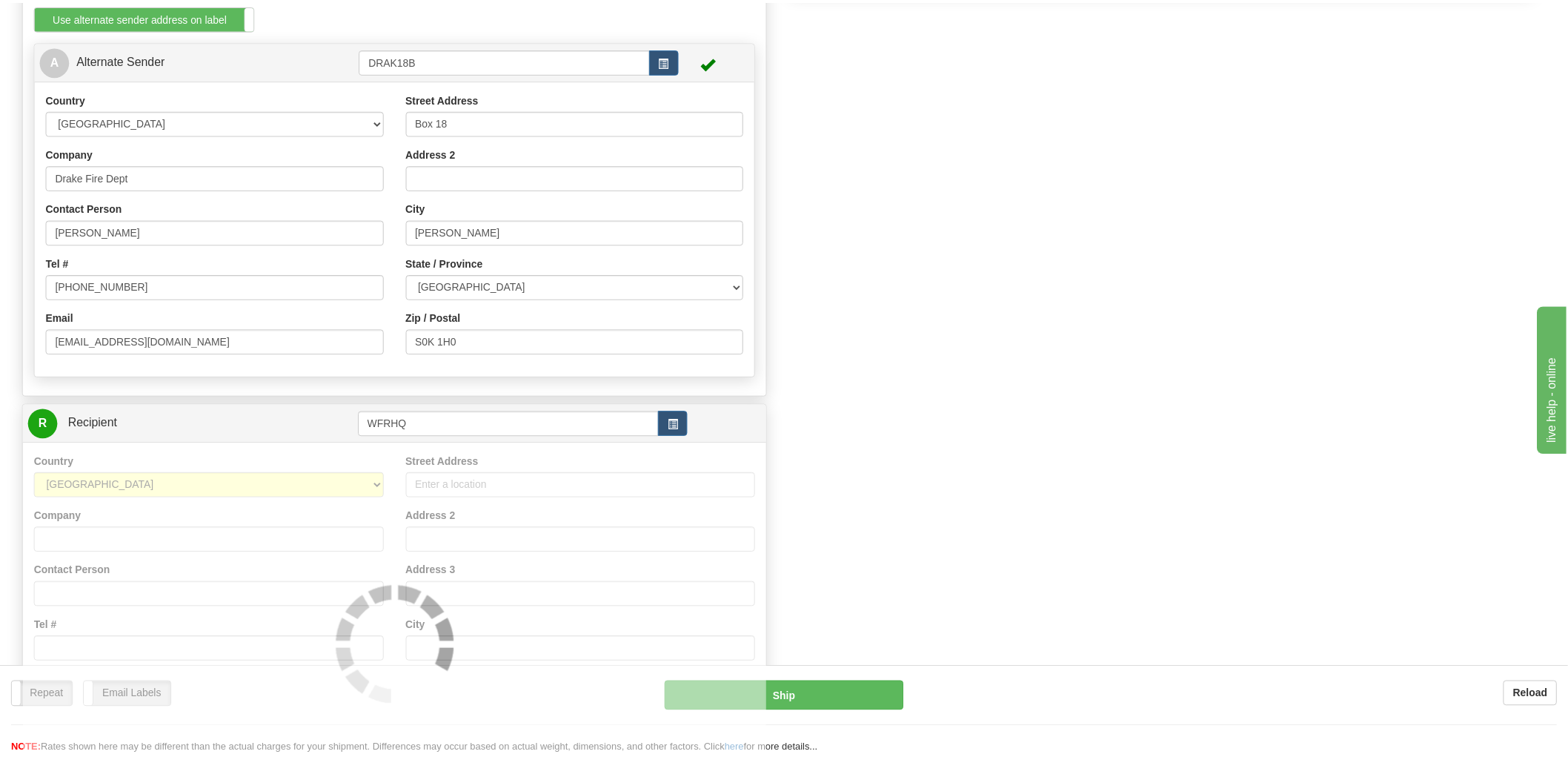
scroll to position [0, 0]
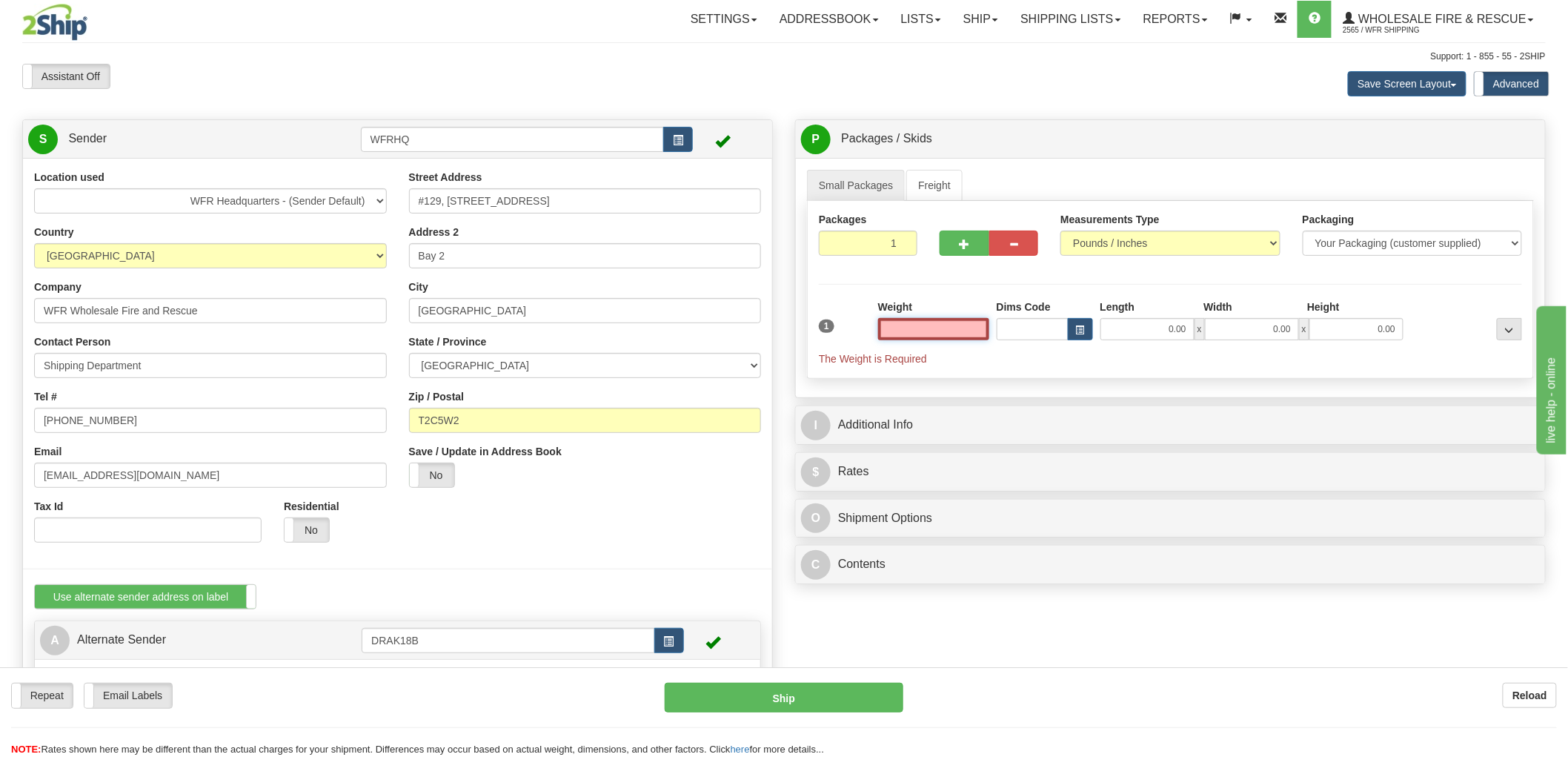
type input "CALGARY"
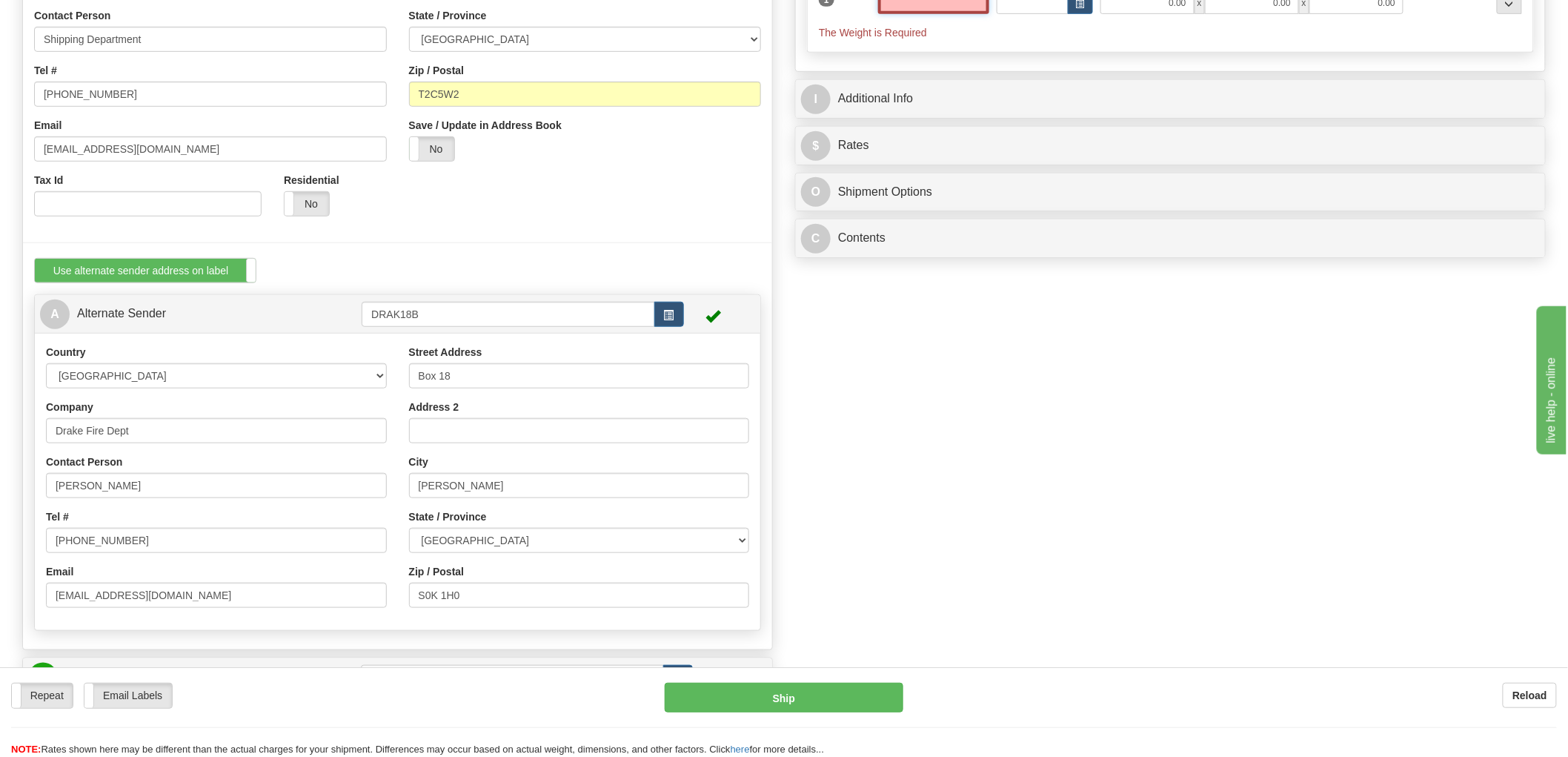
scroll to position [164, 0]
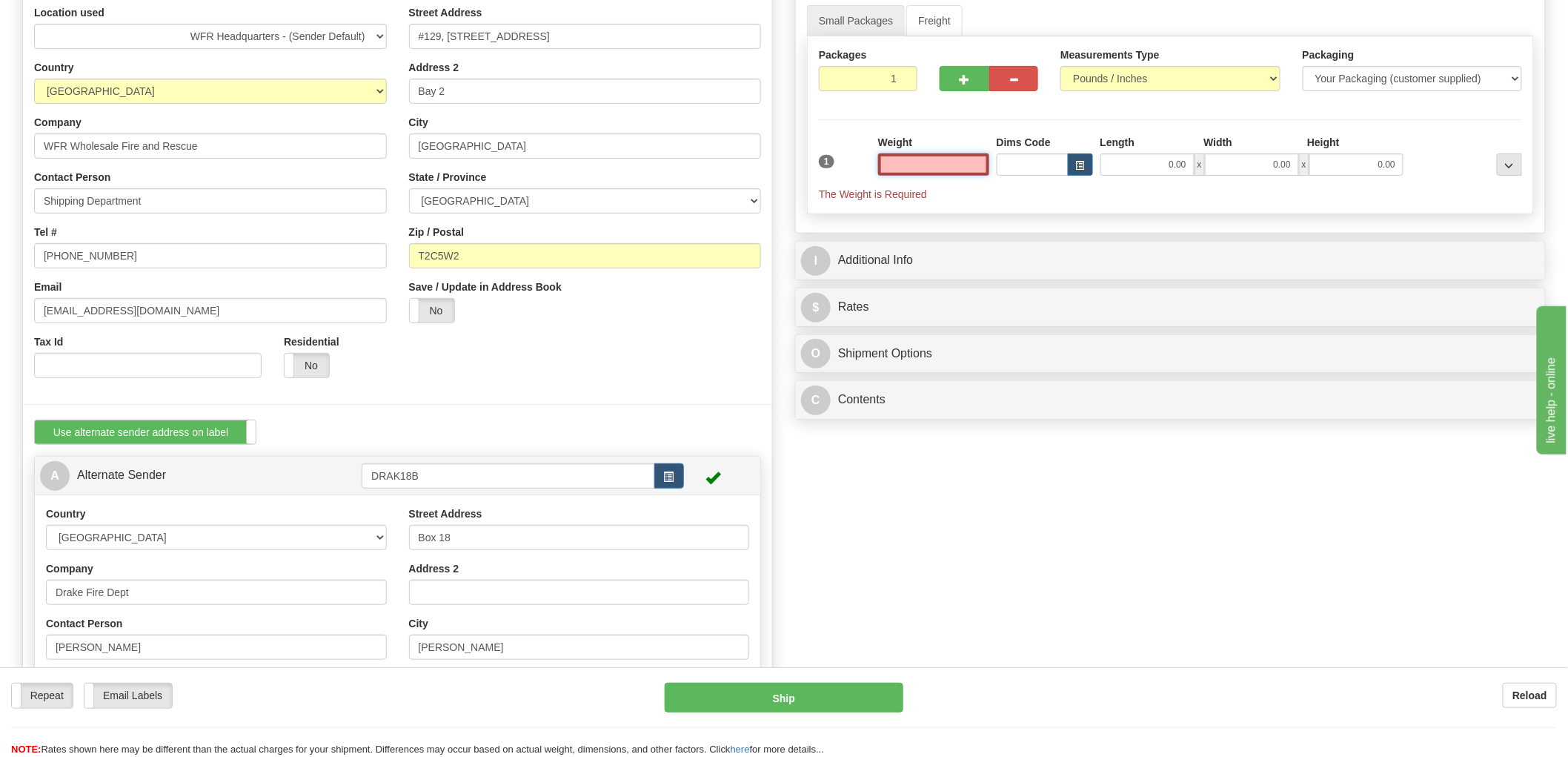
click at [945, 161] on input "text" at bounding box center [933, 164] width 111 height 22
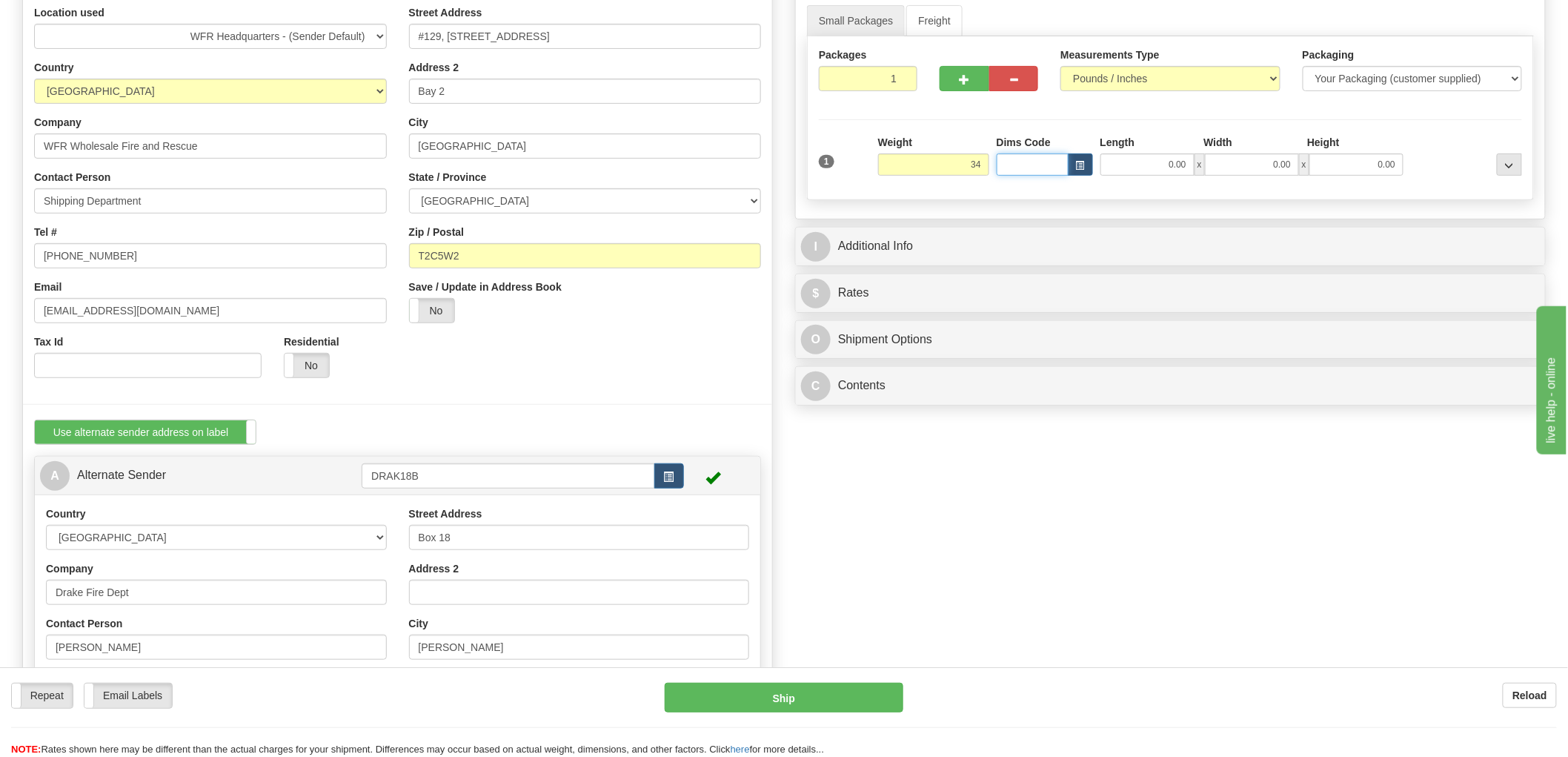
type input "34.00"
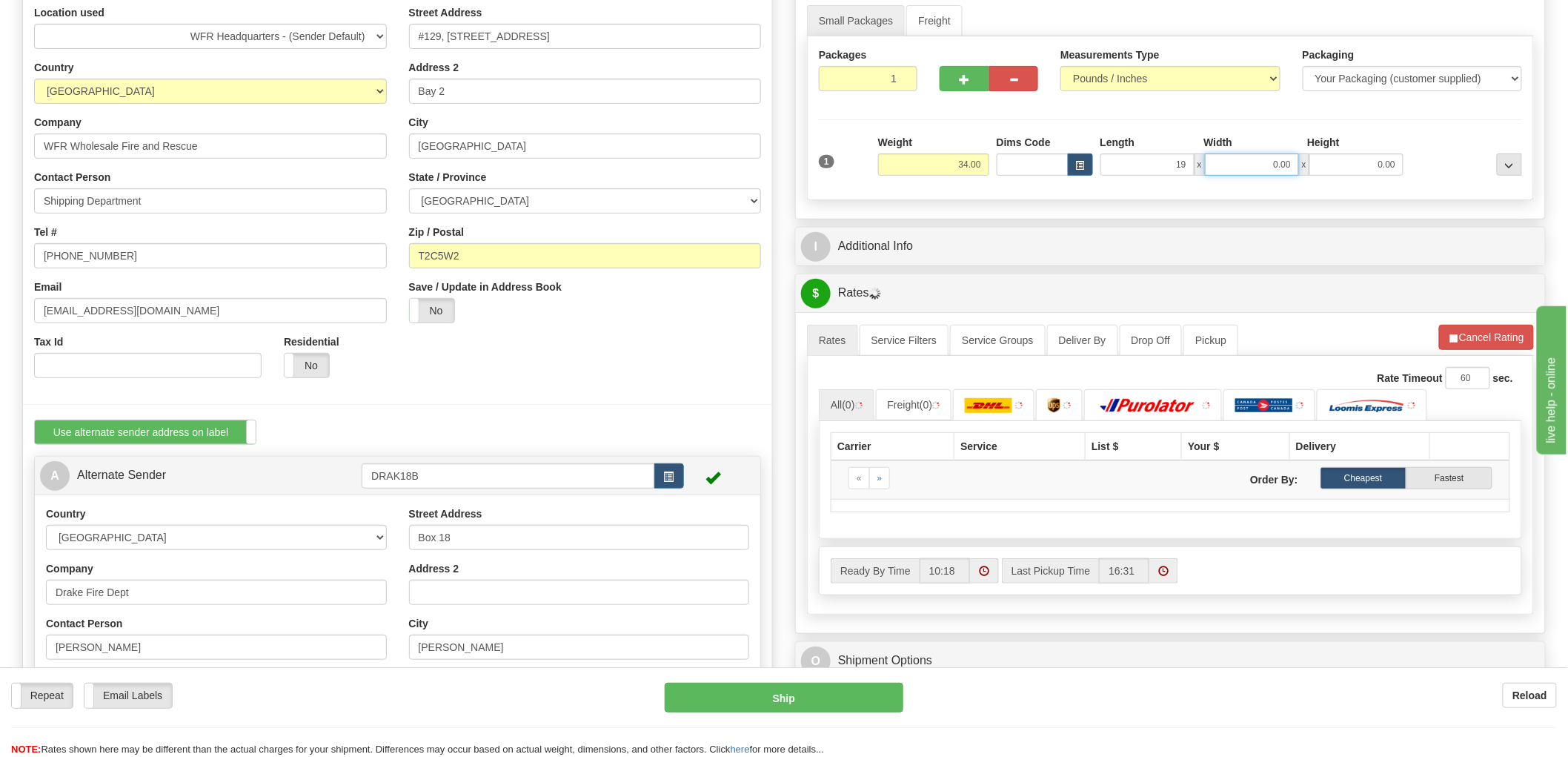
type input "19.00"
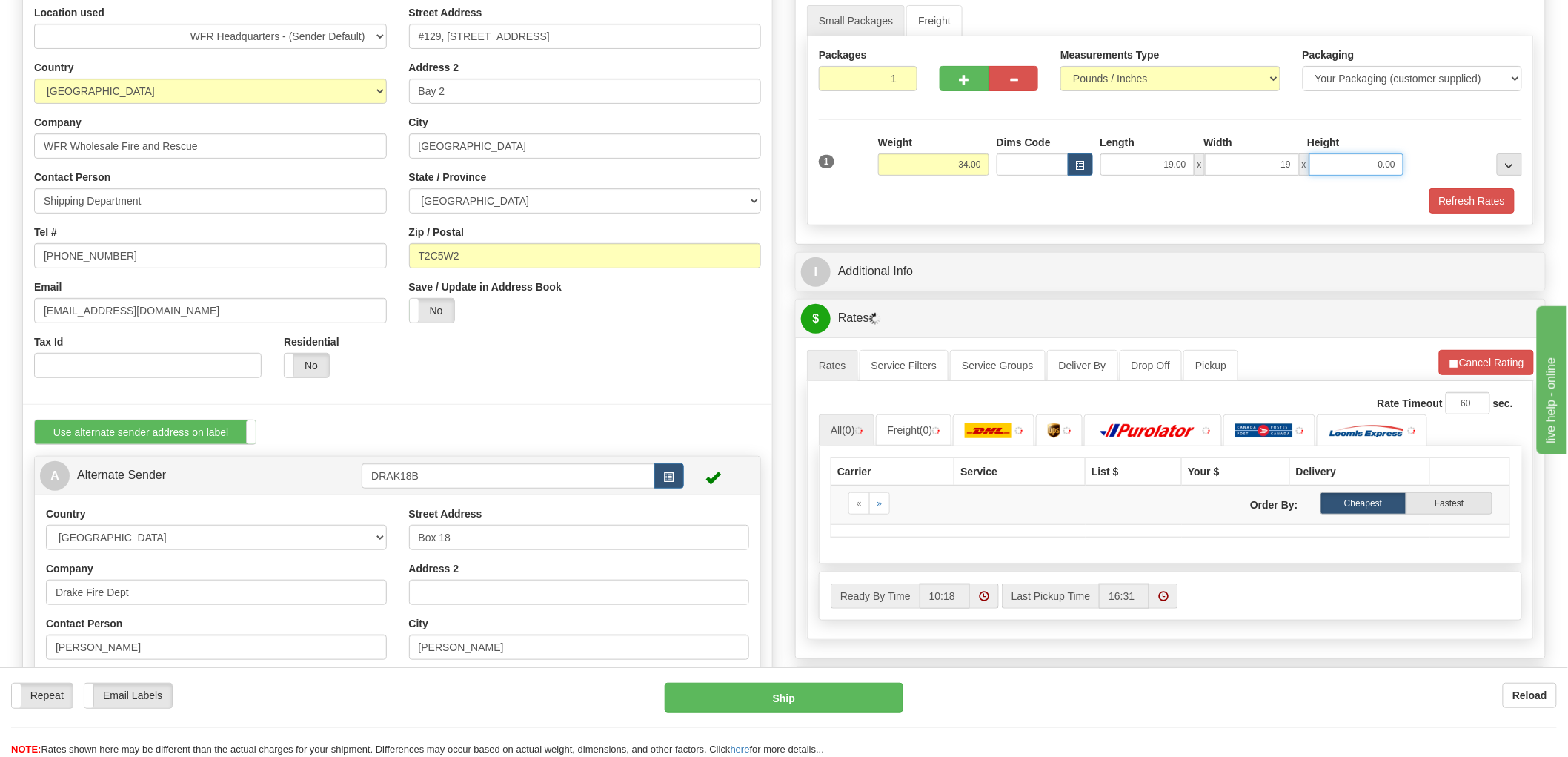
type input "19.00"
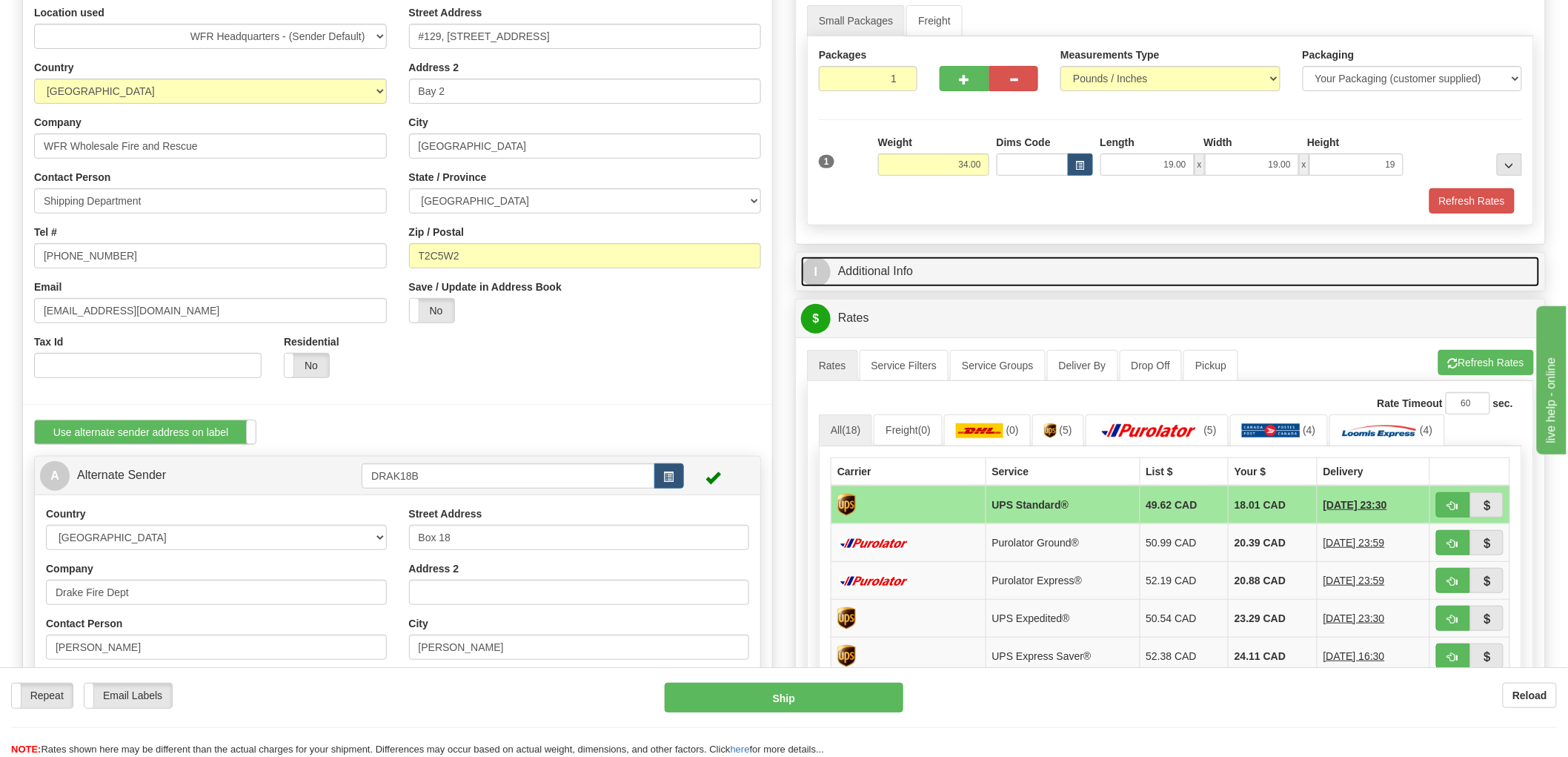
type input "19.00"
click at [885, 269] on link "I Additional Info" at bounding box center [1170, 271] width 739 height 30
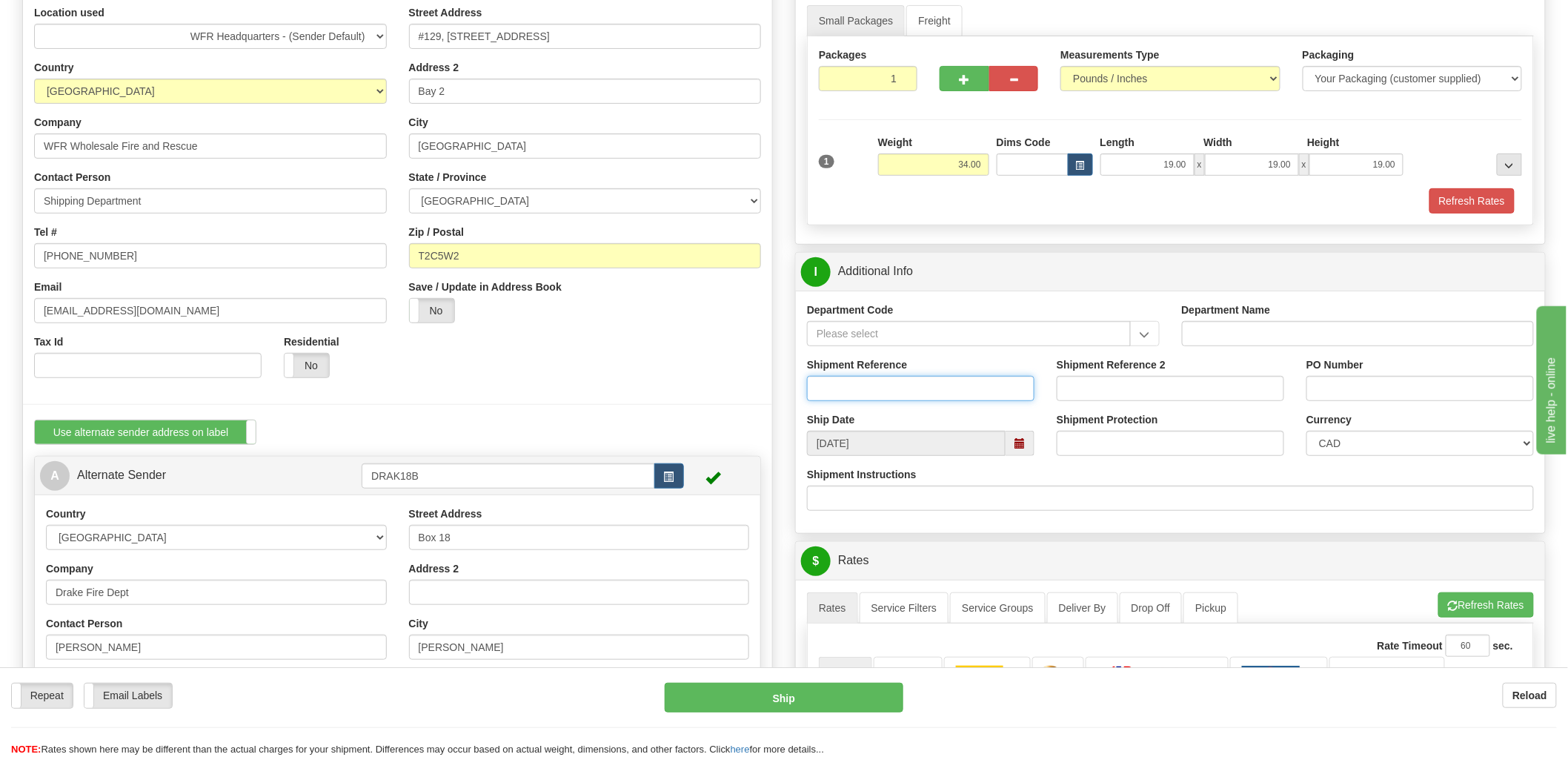
click at [920, 390] on input "Shipment Reference" at bounding box center [920, 388] width 228 height 25
type input "S"
click at [876, 397] on input "Shipment Reference" at bounding box center [920, 388] width 228 height 25
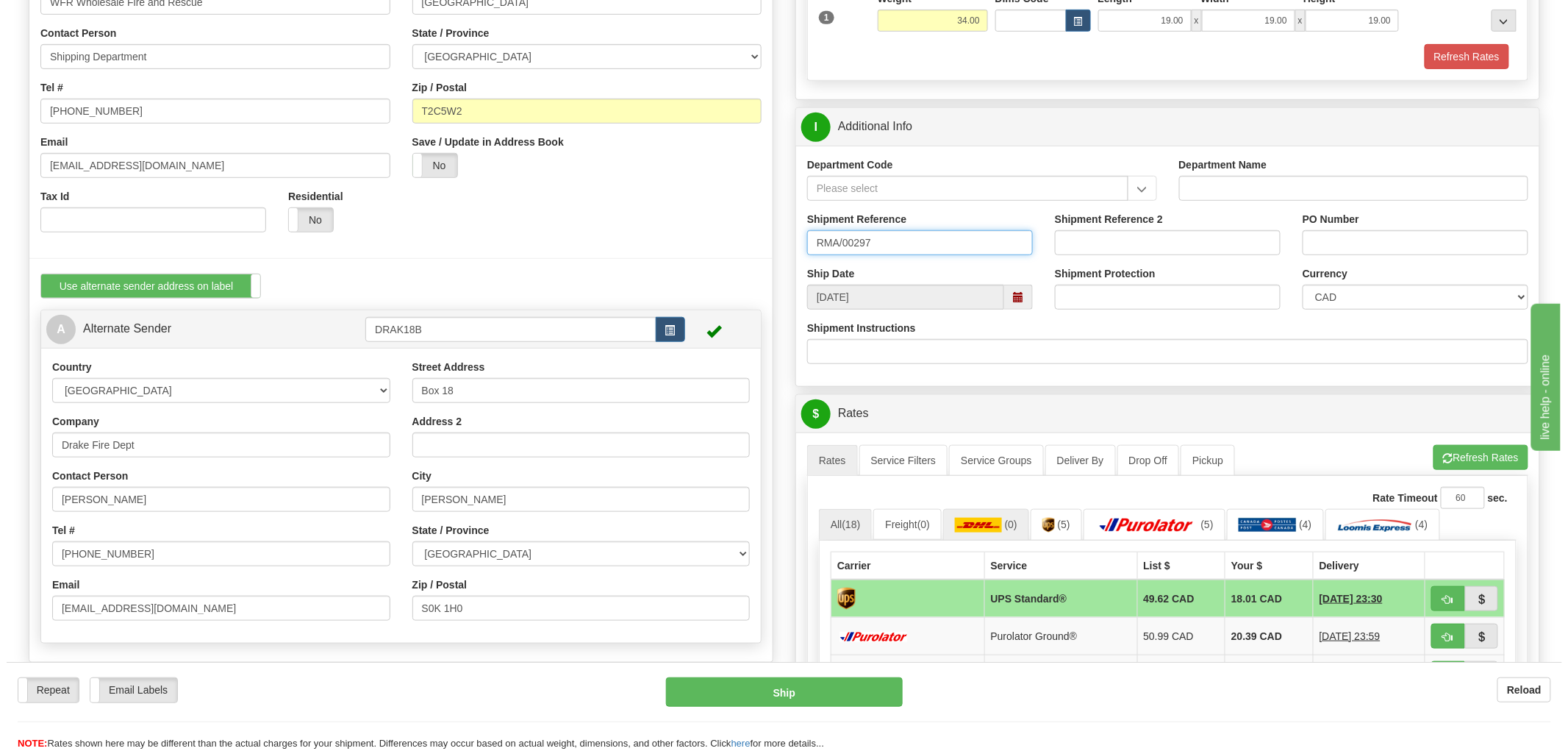
scroll to position [326, 0]
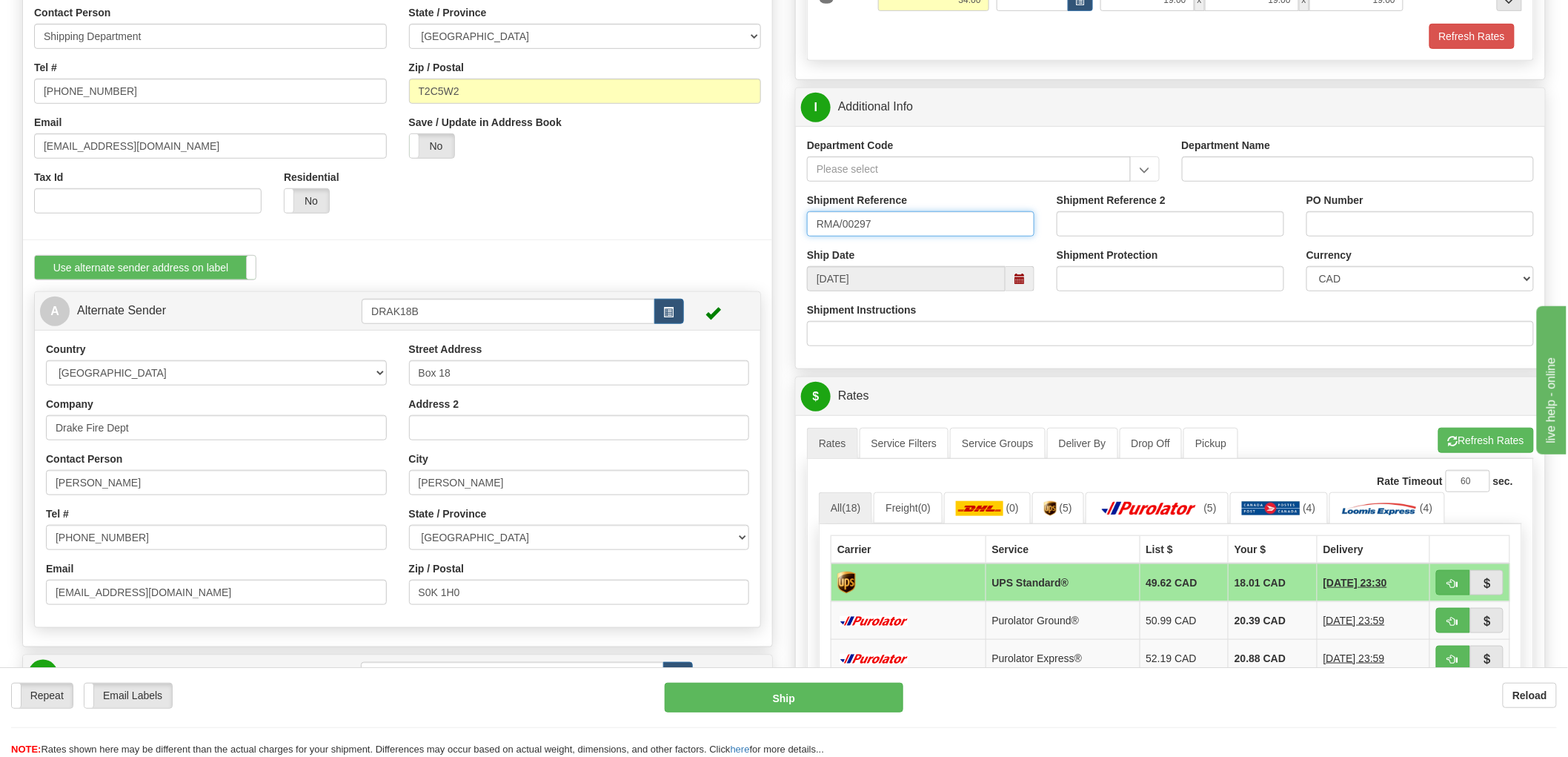
type input "RMA/00297"
click at [1462, 584] on button "button" at bounding box center [1452, 582] width 34 height 25
type input "11"
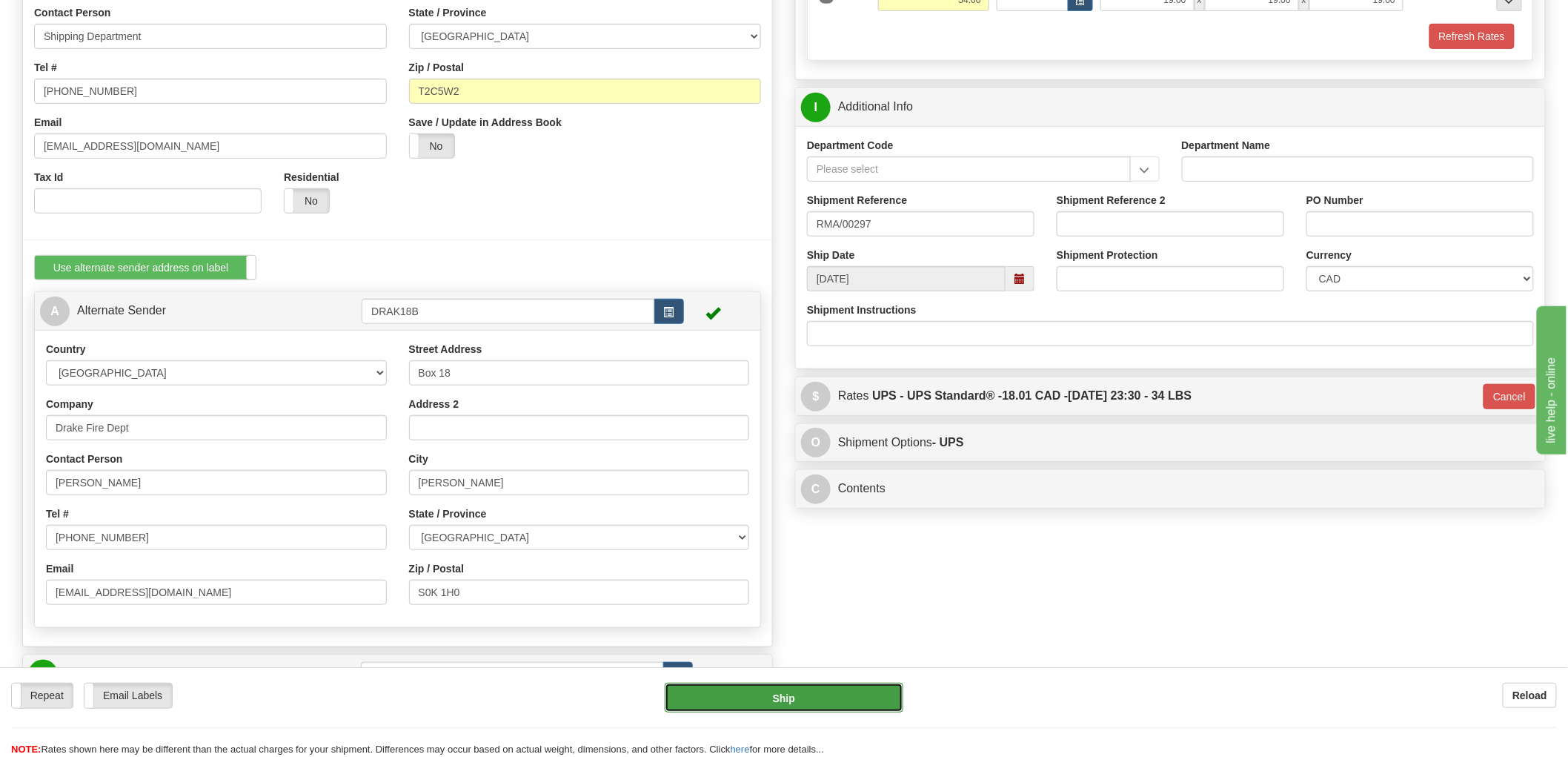
click at [742, 695] on button "Ship" at bounding box center [784, 697] width 240 height 29
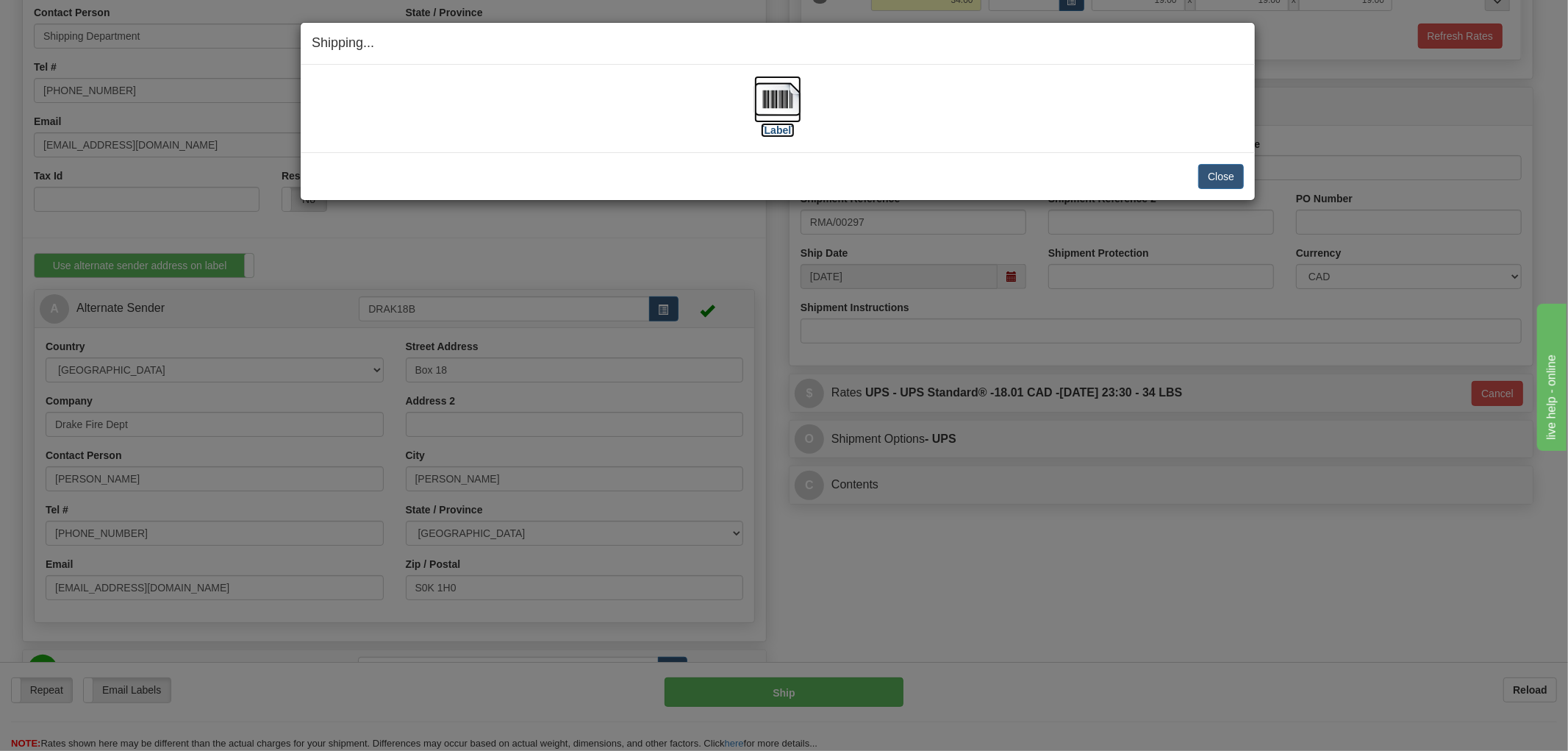
click at [774, 98] on img at bounding box center [778, 99] width 47 height 47
click at [917, 164] on div "Close Cancel" at bounding box center [777, 176] width 932 height 25
click at [1214, 177] on button "Close" at bounding box center [1221, 176] width 46 height 25
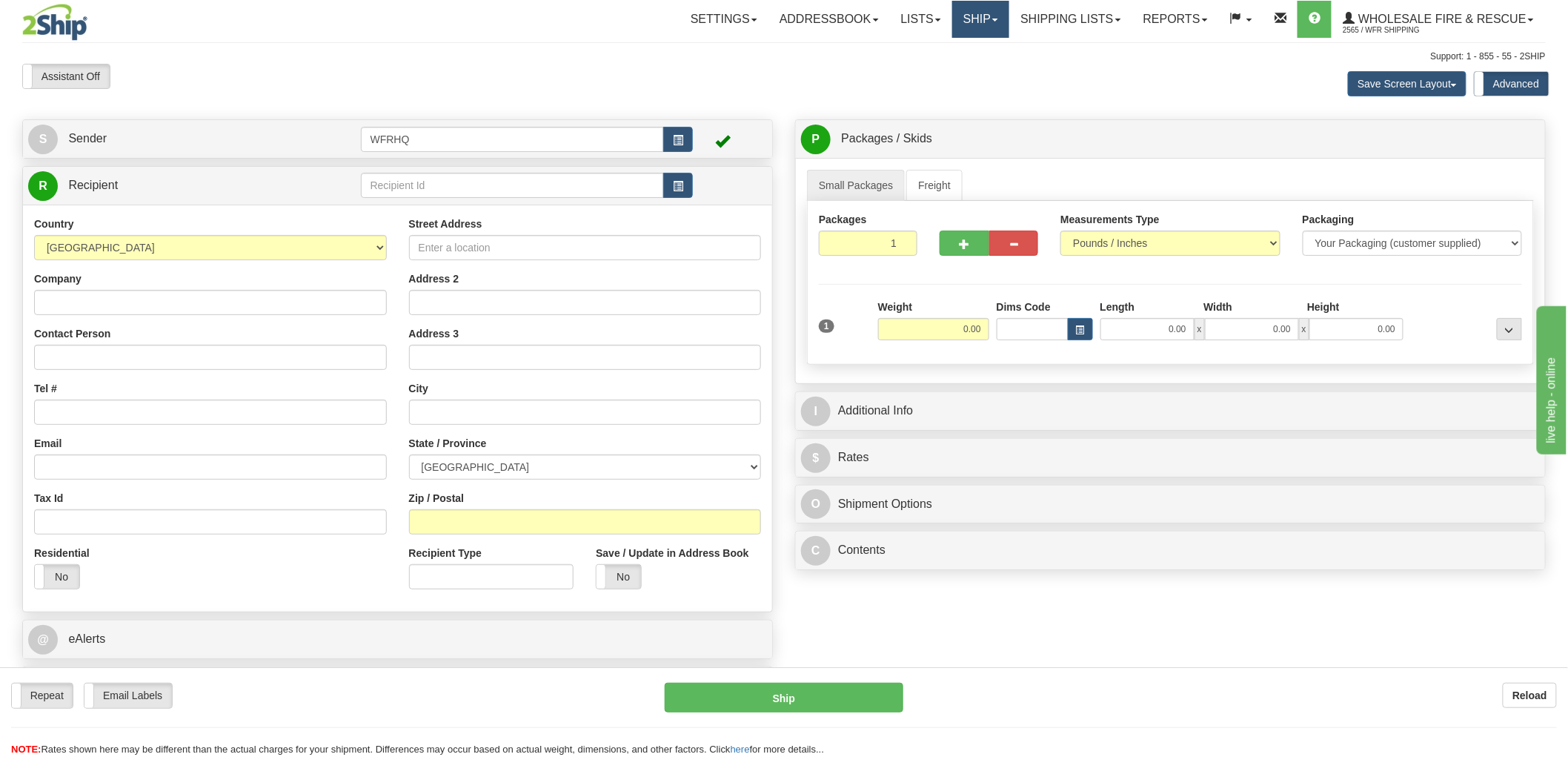
click at [974, 21] on link "Ship" at bounding box center [981, 19] width 57 height 37
click at [1090, 8] on link "Shipping lists" at bounding box center [1070, 19] width 122 height 37
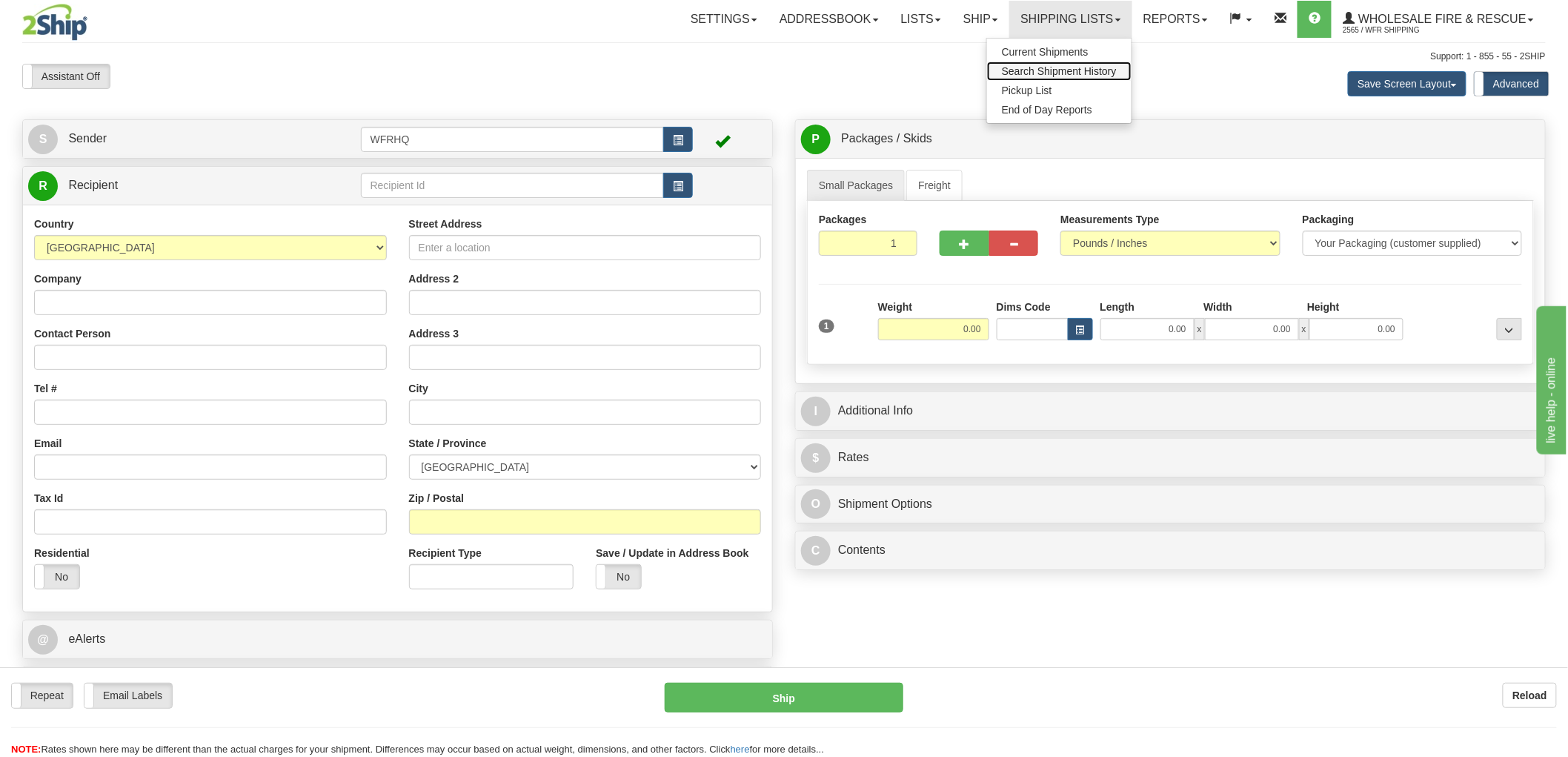
click at [1069, 67] on span "Search Shipment History" at bounding box center [1059, 71] width 115 height 12
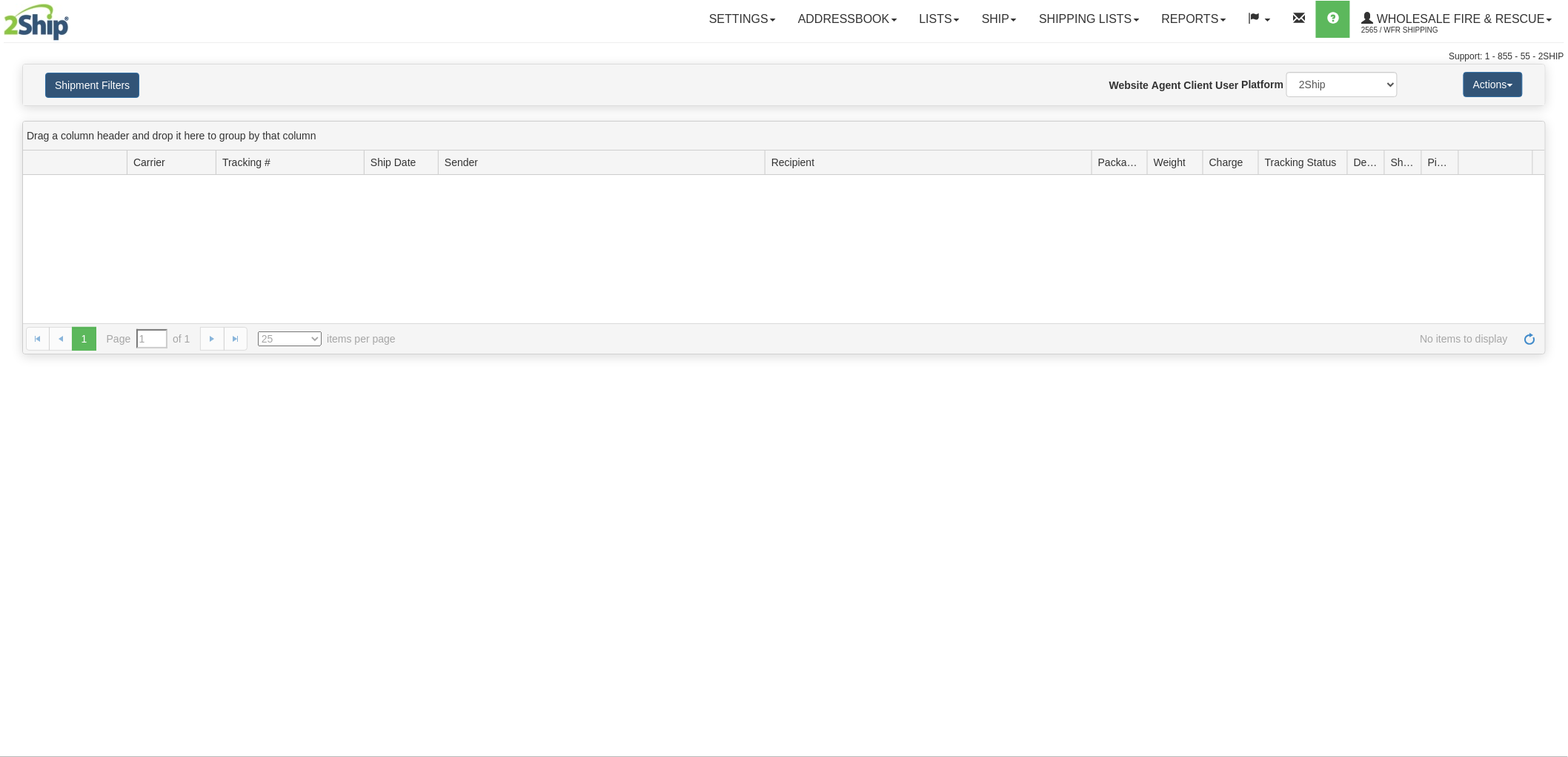
type input "From [DATE] To [DATE]"
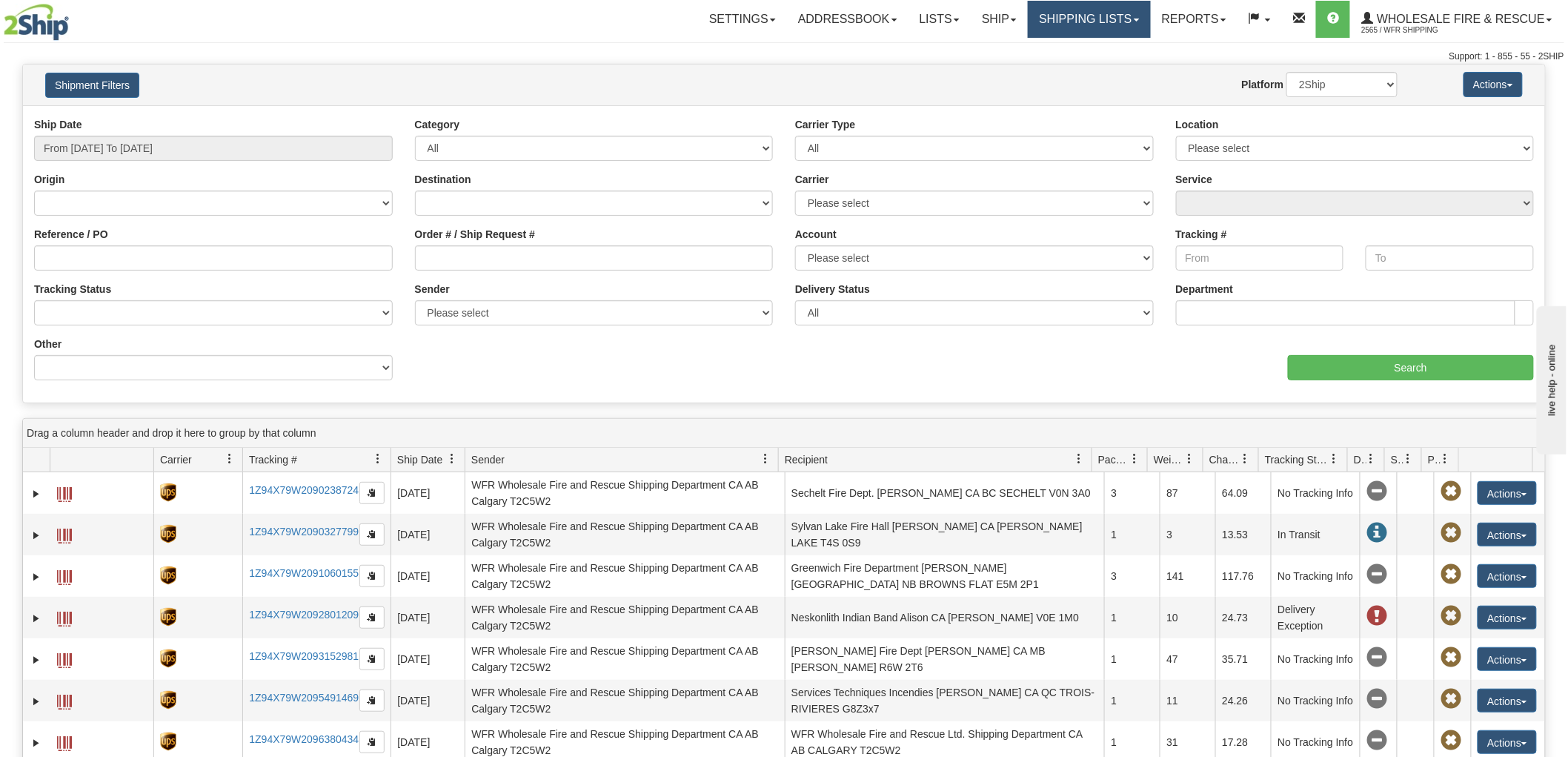
click at [1093, 13] on link "Shipping lists" at bounding box center [1089, 19] width 122 height 37
click at [1082, 57] on link "Current Shipments" at bounding box center [1077, 51] width 144 height 19
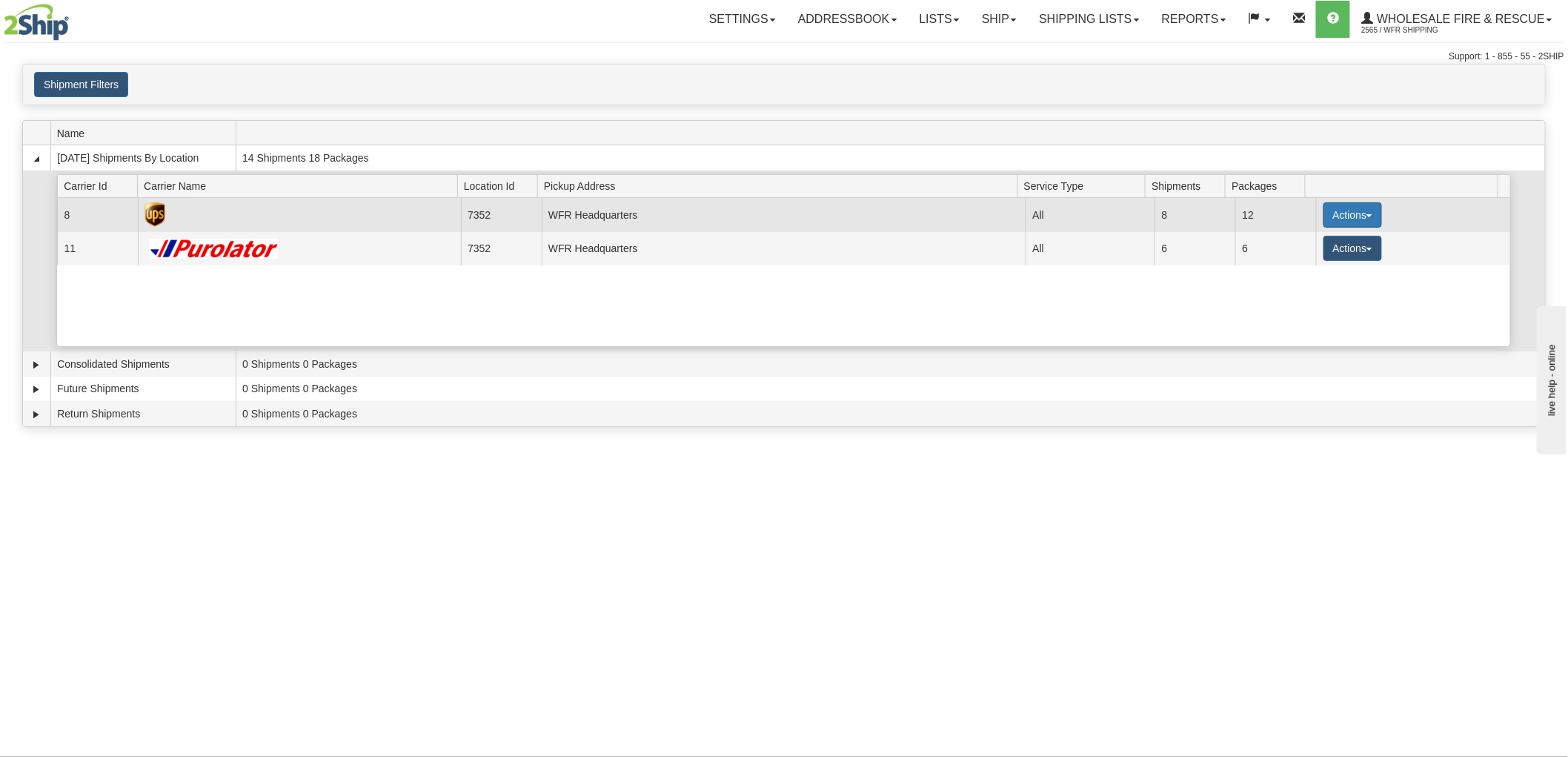
click at [1345, 215] on button "Actions" at bounding box center [1353, 214] width 60 height 25
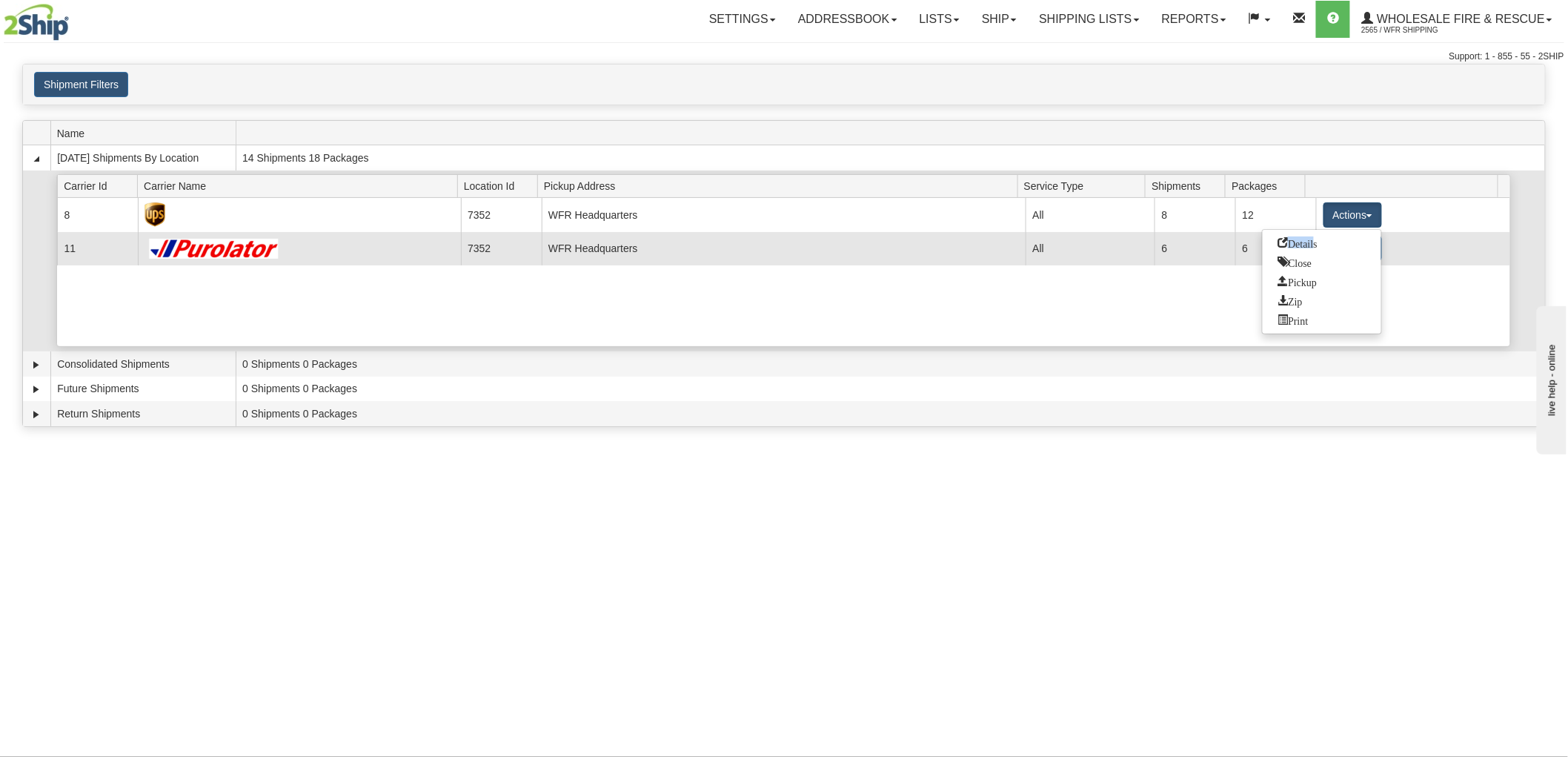
click at [1313, 237] on span "Details" at bounding box center [1298, 242] width 40 height 10
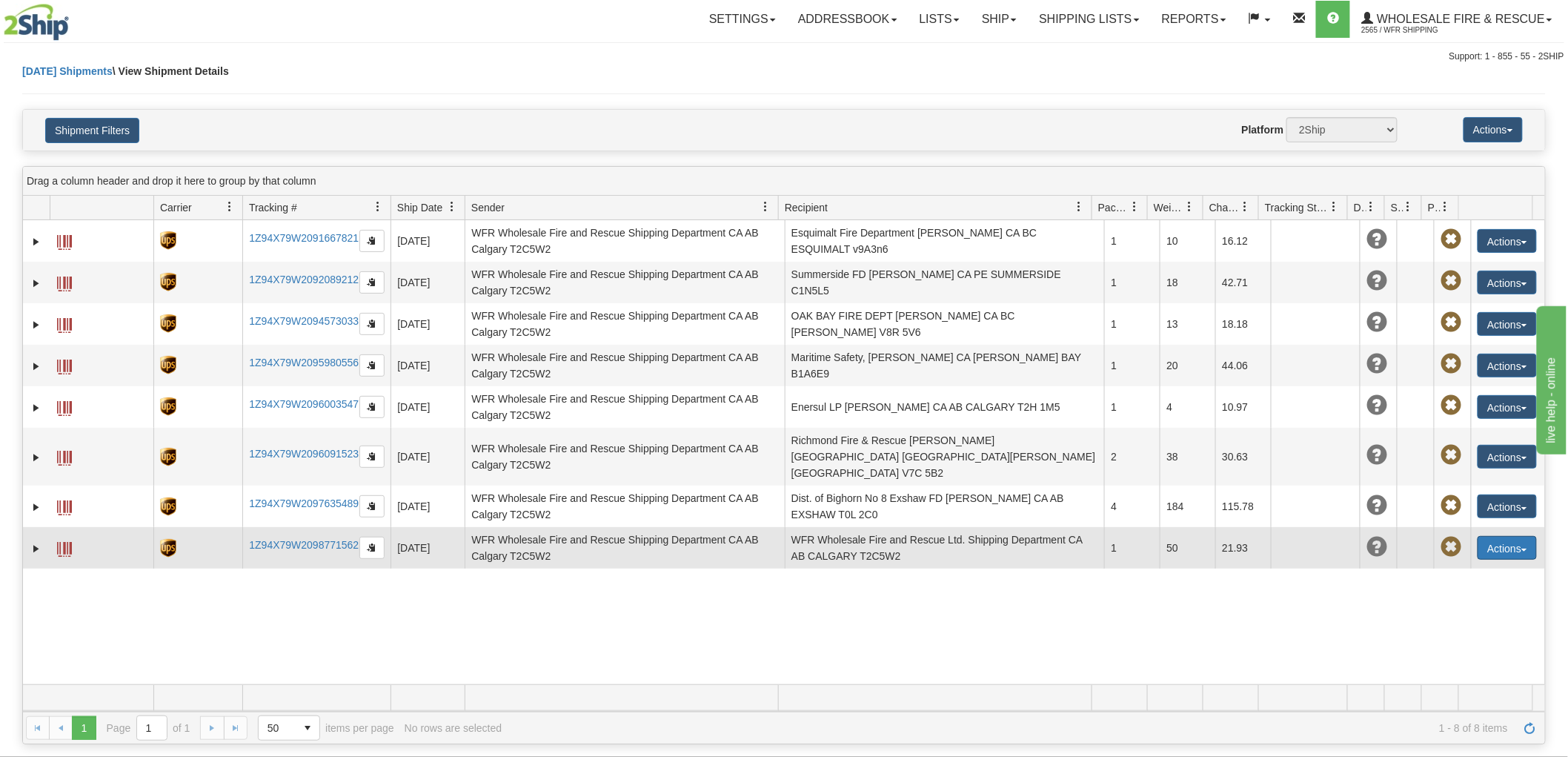
click at [1517, 536] on button "Actions" at bounding box center [1507, 548] width 60 height 24
click at [1446, 566] on link "Edit" at bounding box center [1476, 575] width 118 height 19
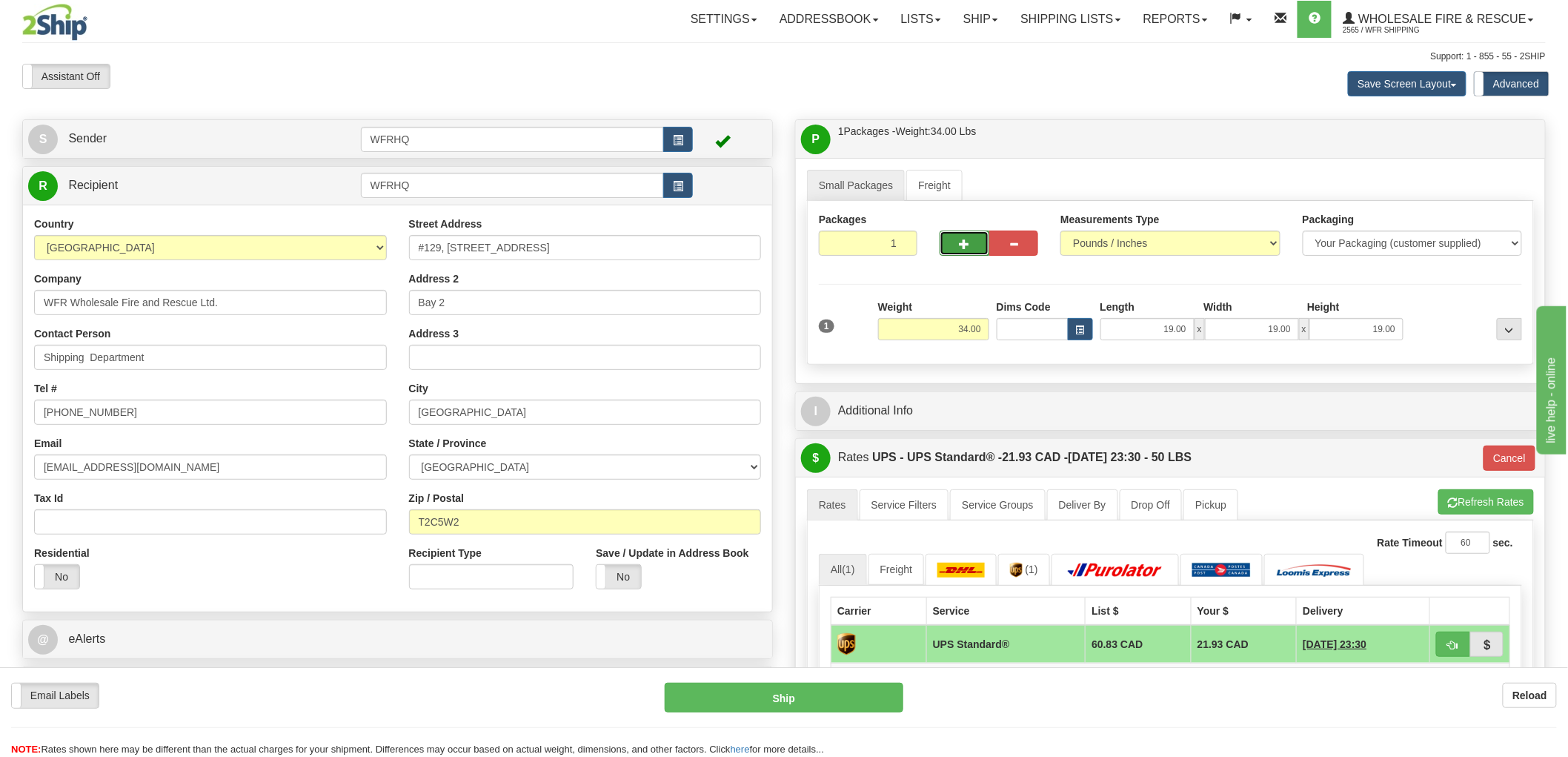
click at [965, 250] on button "button" at bounding box center [964, 243] width 50 height 25
radio input "true"
type input "2"
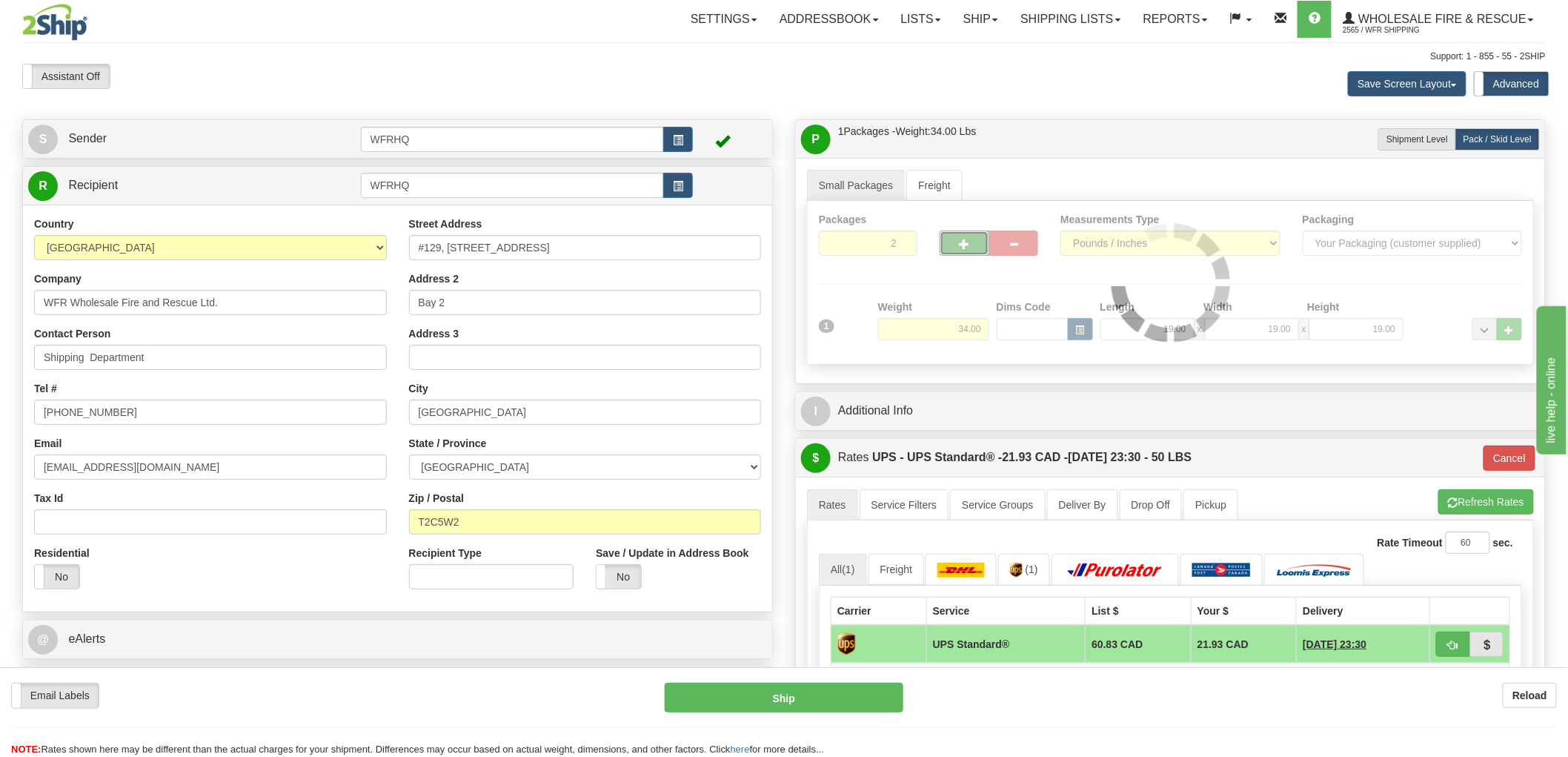
type input "11"
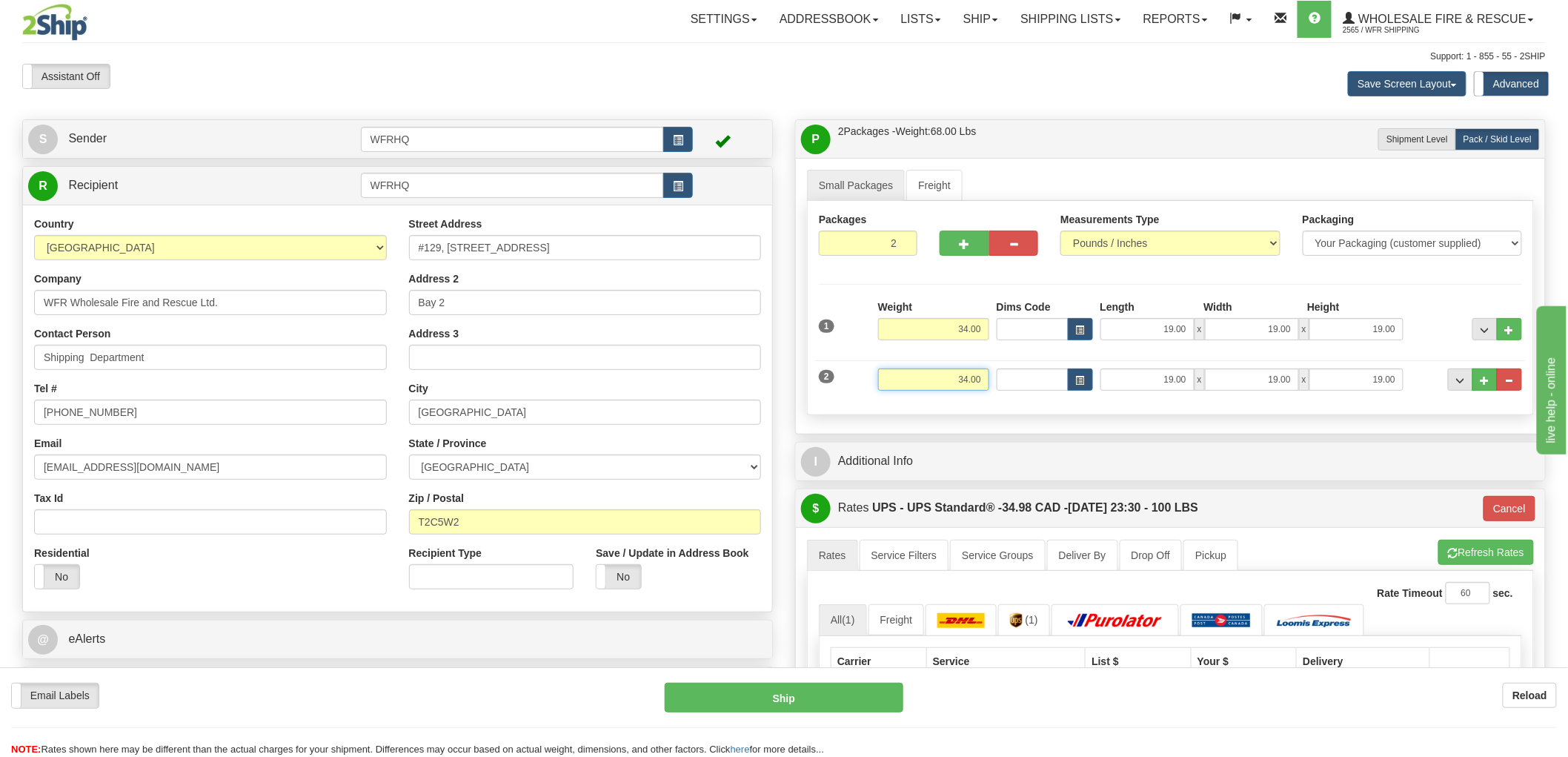
drag, startPoint x: 944, startPoint y: 373, endPoint x: 1031, endPoint y: 371, distance: 87.0
click at [1031, 371] on div "2 Weight 34.00 Dims Code Length Width Height" at bounding box center [1170, 378] width 711 height 50
type input "10"
type input "11"
type input "10.00"
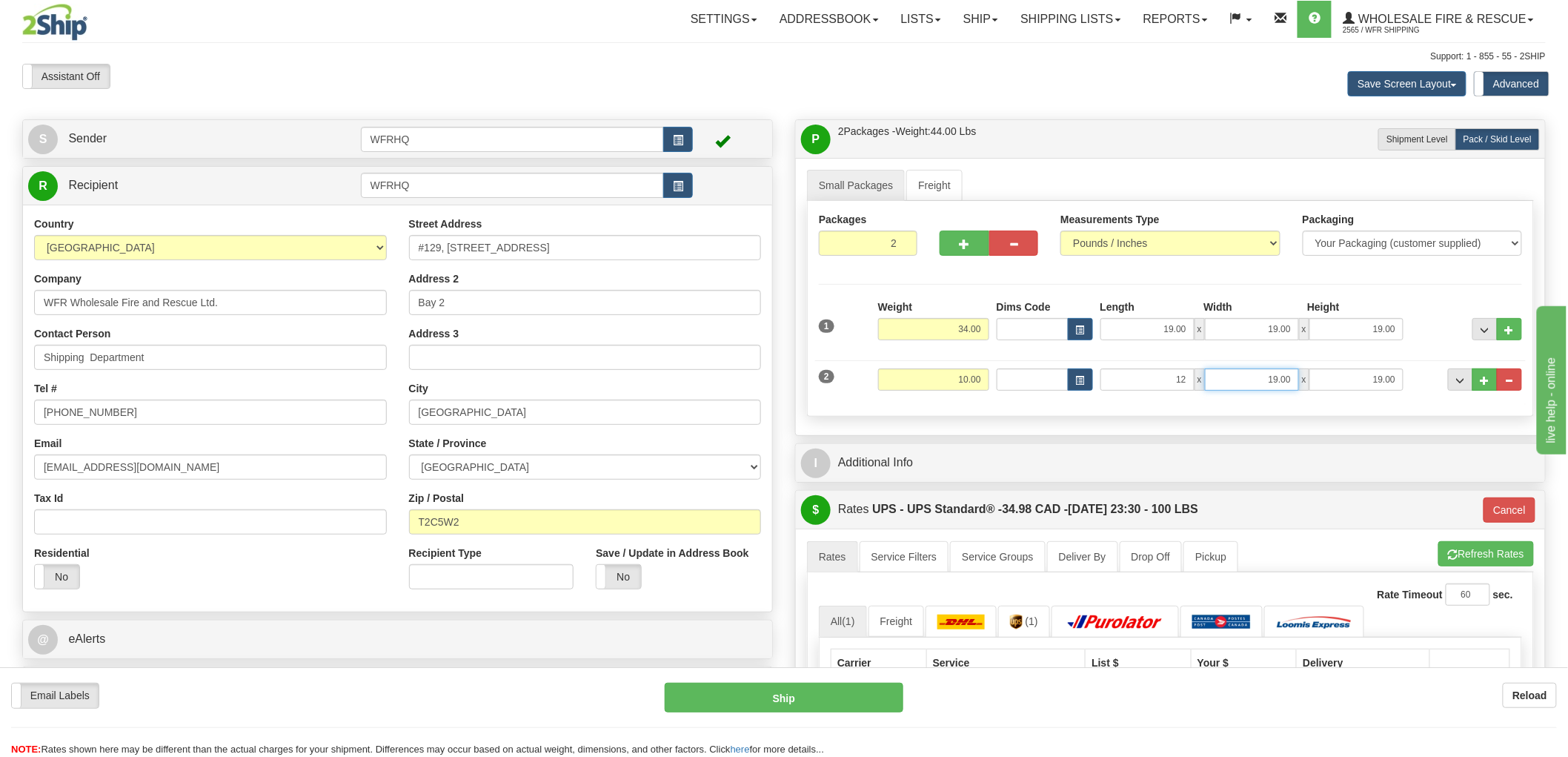
type input "12.00"
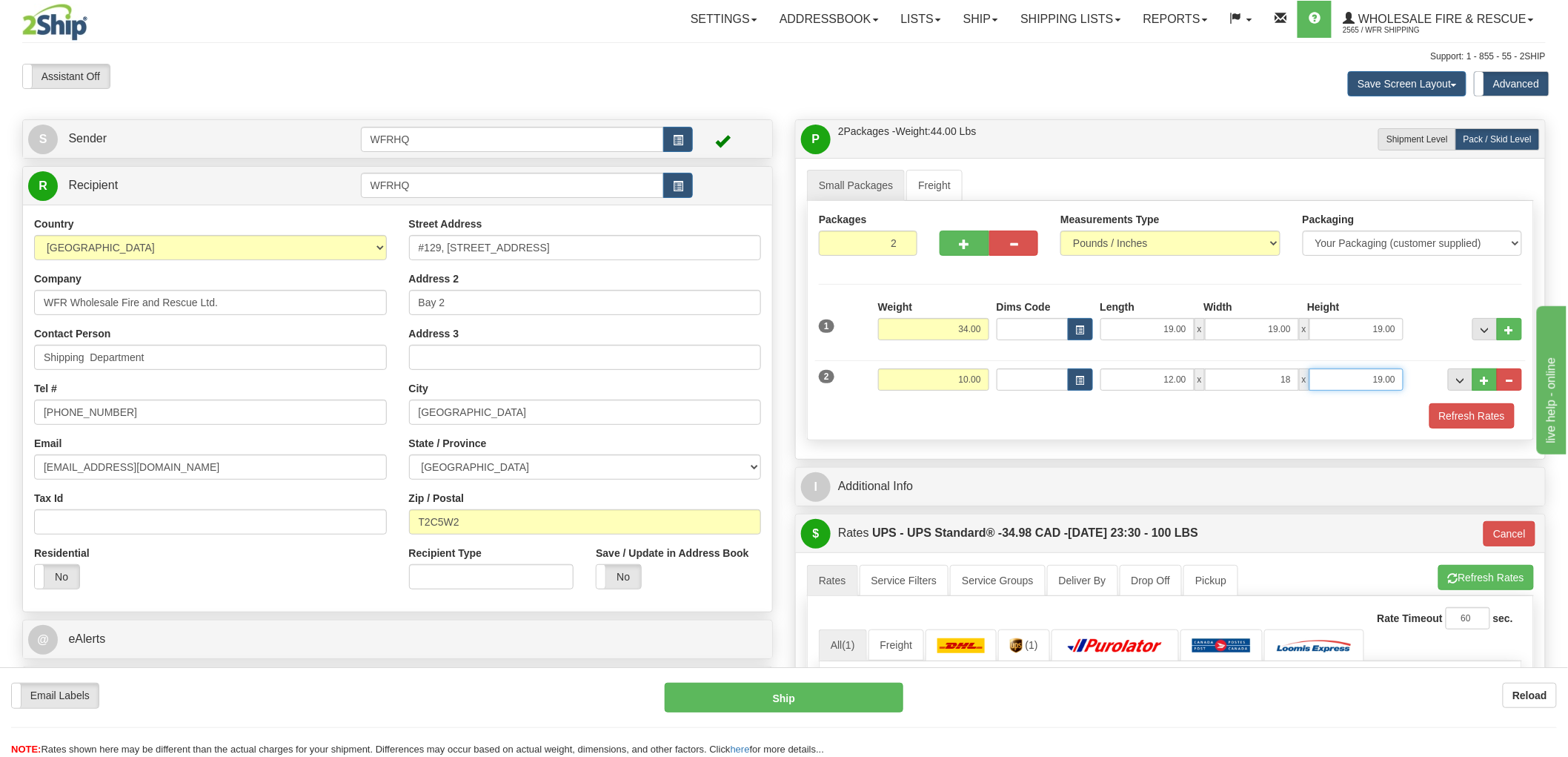
type input "18.00"
type input "11.00"
click at [1470, 413] on button "Refresh Rates" at bounding box center [1472, 415] width 85 height 25
type input "11"
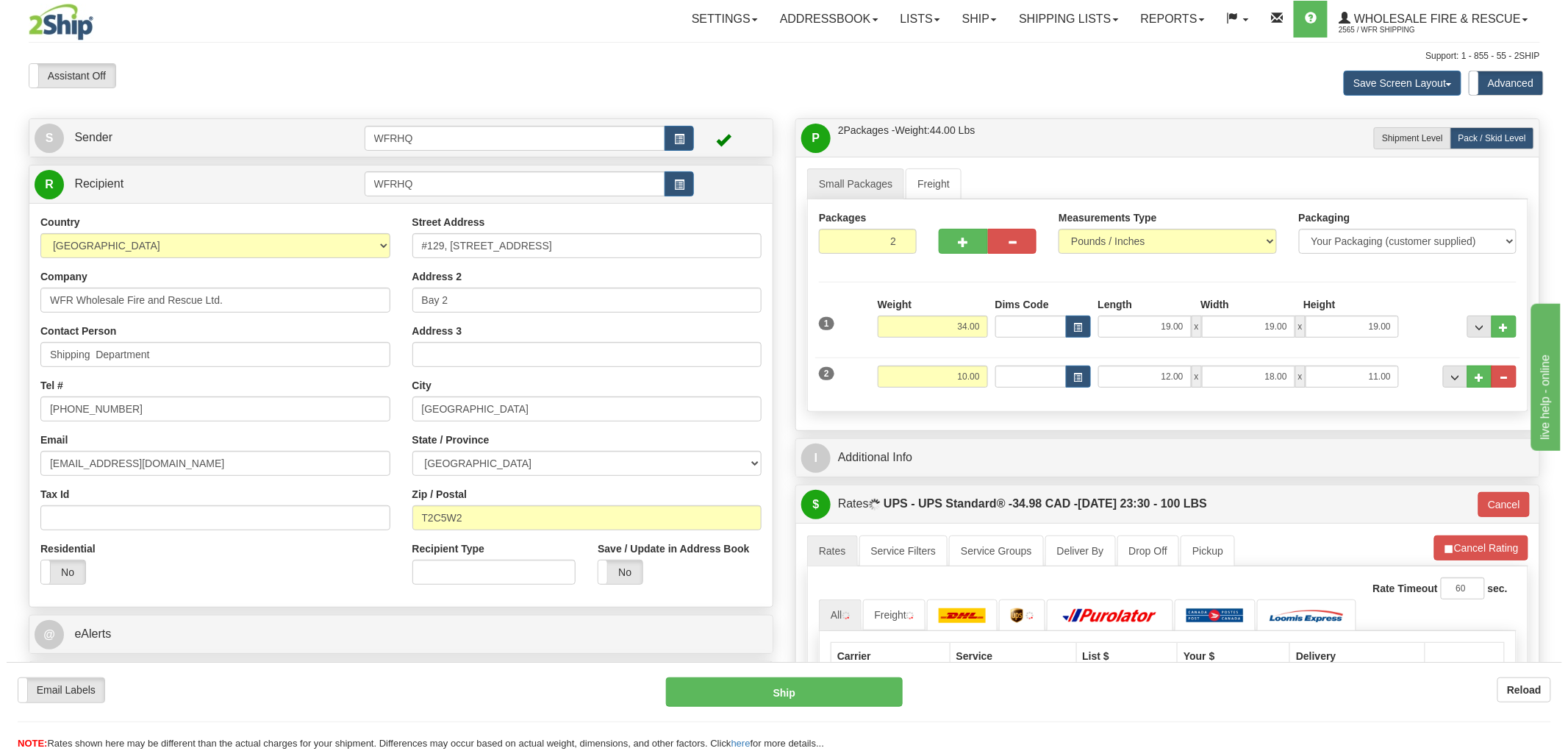
scroll to position [245, 0]
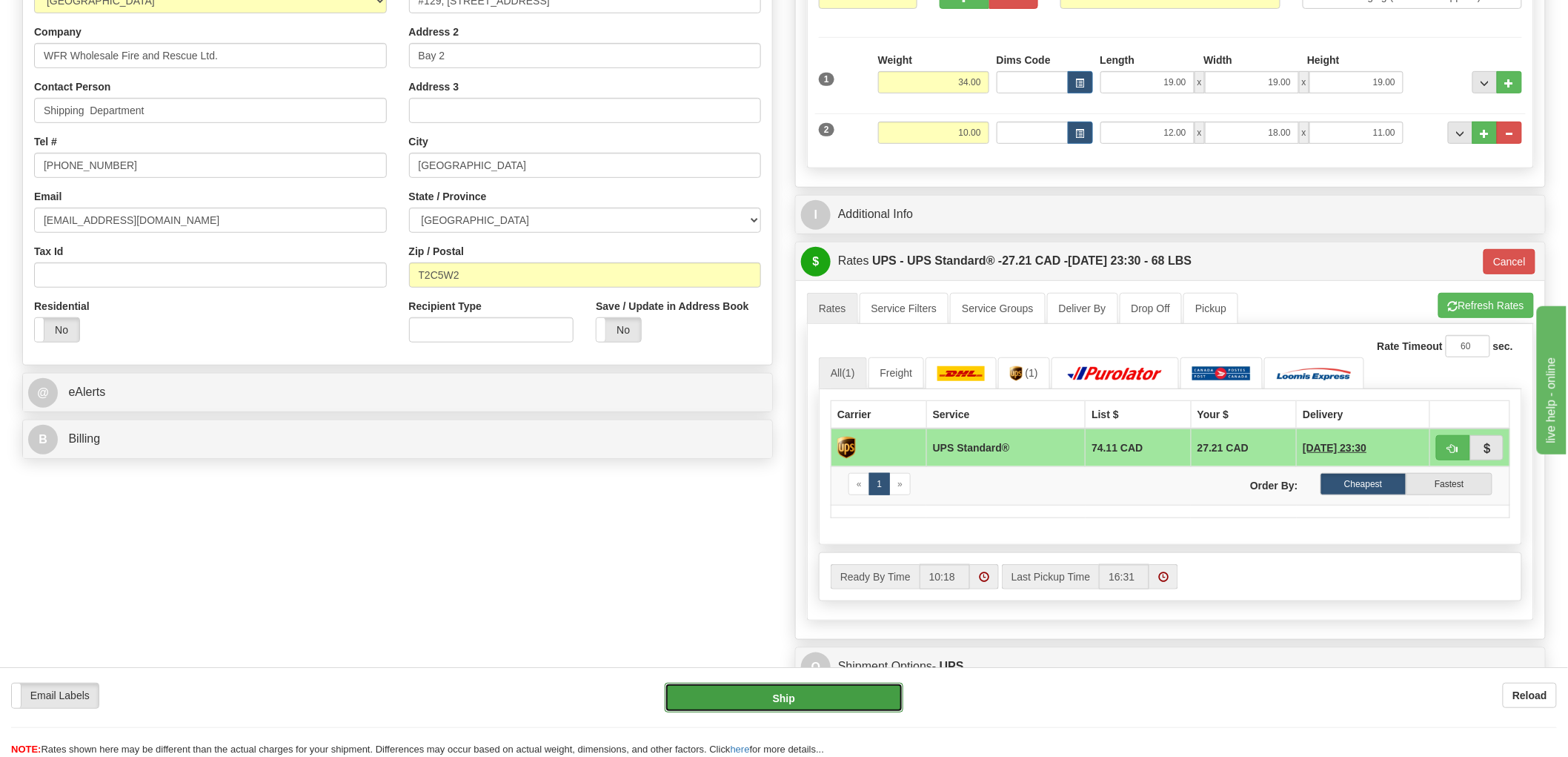
click at [810, 694] on button "Ship" at bounding box center [784, 697] width 240 height 29
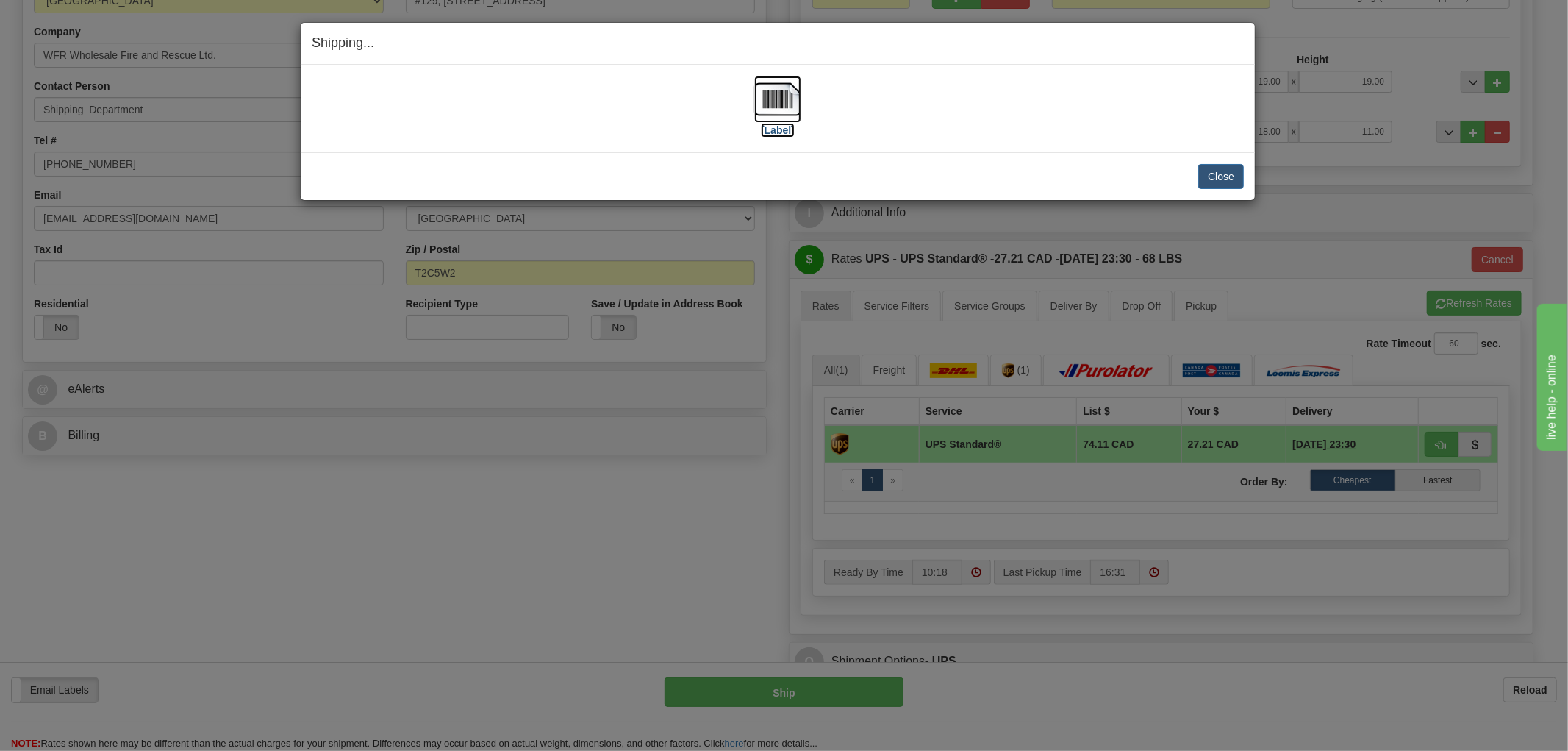
click at [791, 100] on img at bounding box center [778, 99] width 47 height 47
click at [965, 139] on div "[Label]" at bounding box center [777, 108] width 932 height 66
click at [1206, 177] on button "Close" at bounding box center [1221, 176] width 46 height 25
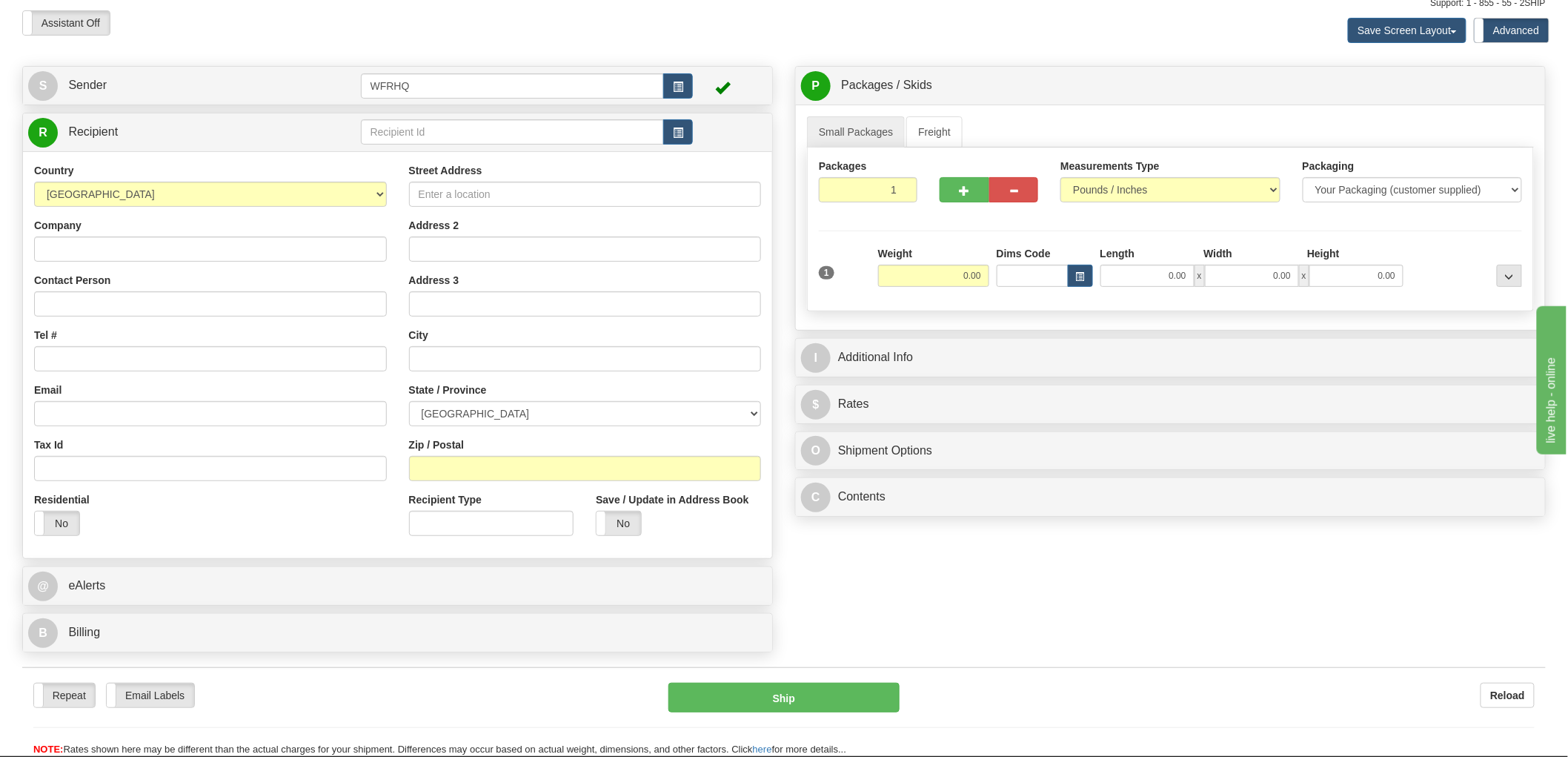
scroll to position [83, 0]
